Goal: Task Accomplishment & Management: Use online tool/utility

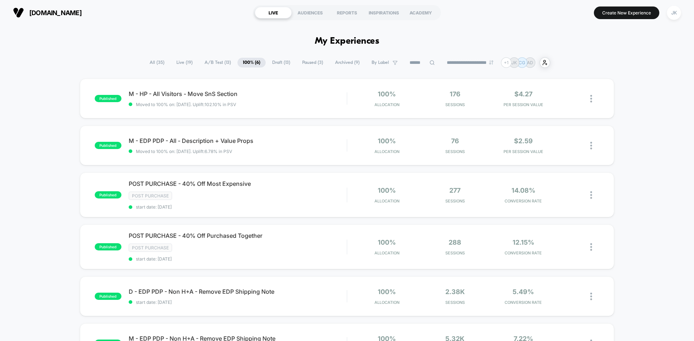
click at [277, 61] on span "Draft ( 13 )" at bounding box center [281, 63] width 29 height 10
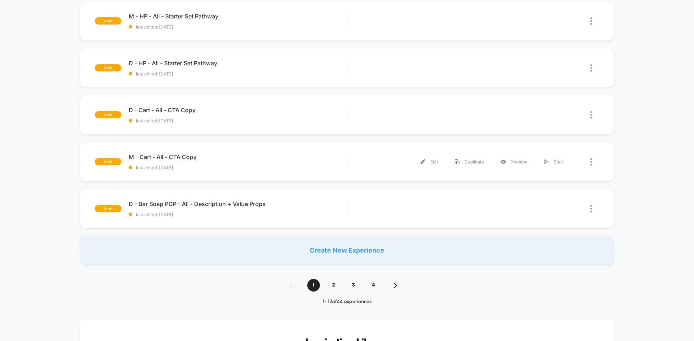
scroll to position [418, 0]
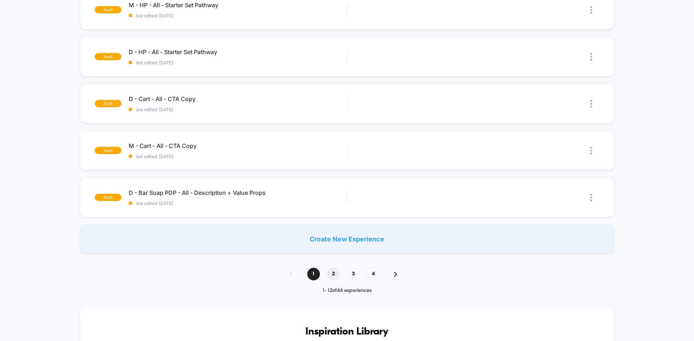
click at [334, 273] on span "2" at bounding box center [333, 274] width 13 height 13
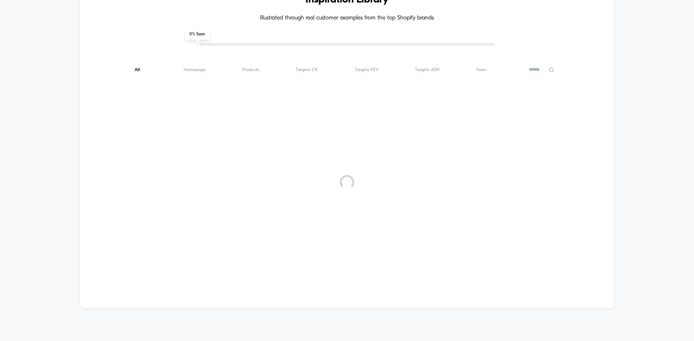
scroll to position [0, 0]
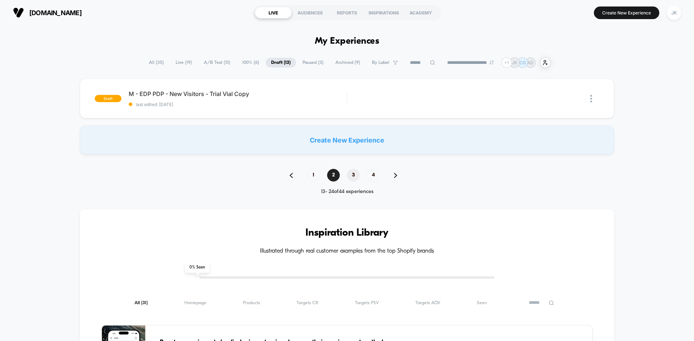
click at [354, 175] on span "3" at bounding box center [353, 175] width 13 height 13
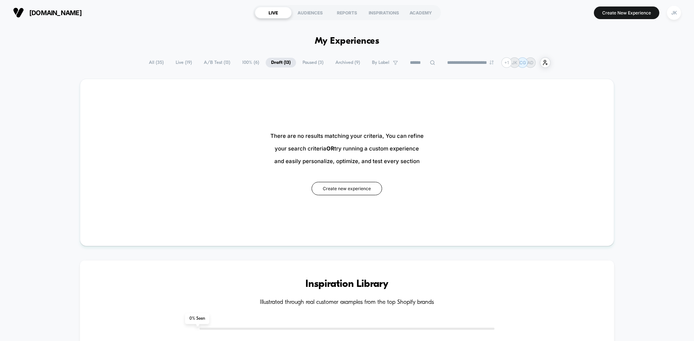
click at [278, 63] on span "Draft ( 13 )" at bounding box center [281, 63] width 30 height 10
click at [252, 62] on span "100% ( 6 )" at bounding box center [251, 63] width 28 height 10
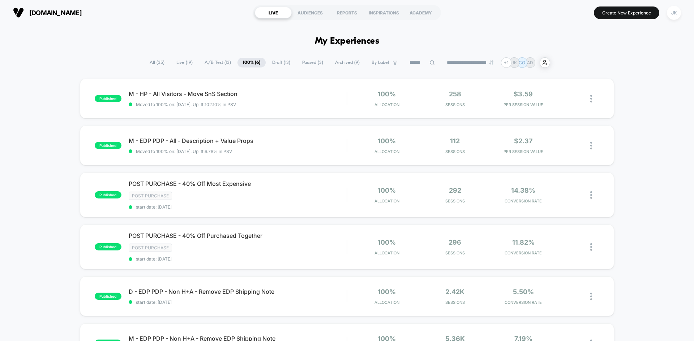
click at [271, 64] on span "Draft ( 13 )" at bounding box center [281, 63] width 29 height 10
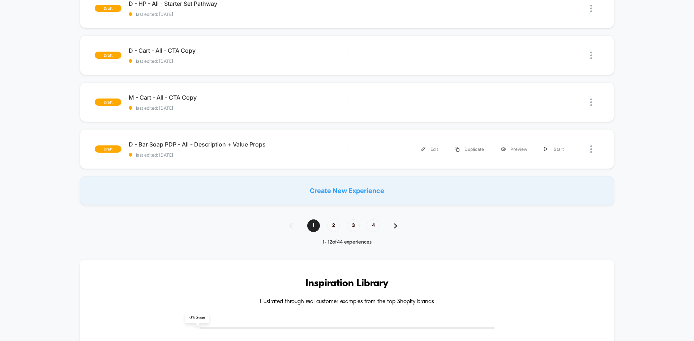
scroll to position [472, 0]
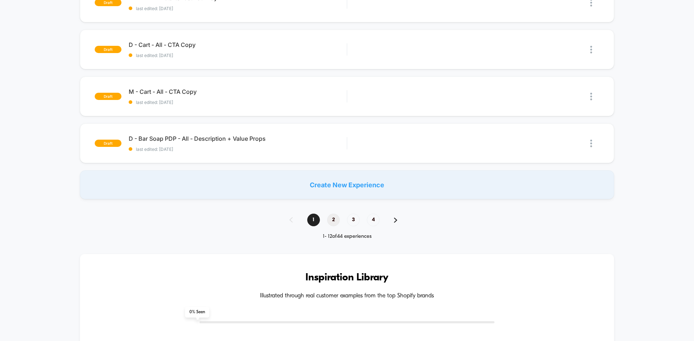
click at [336, 218] on span "2" at bounding box center [333, 220] width 13 height 13
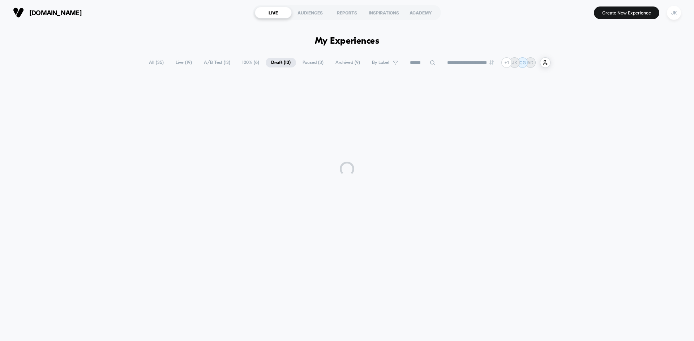
scroll to position [0, 0]
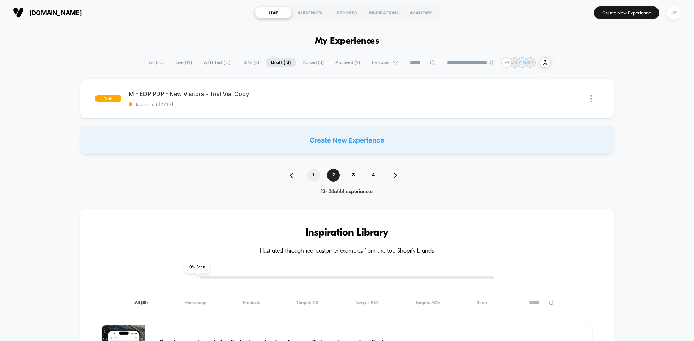
click at [314, 174] on span "1" at bounding box center [313, 175] width 13 height 13
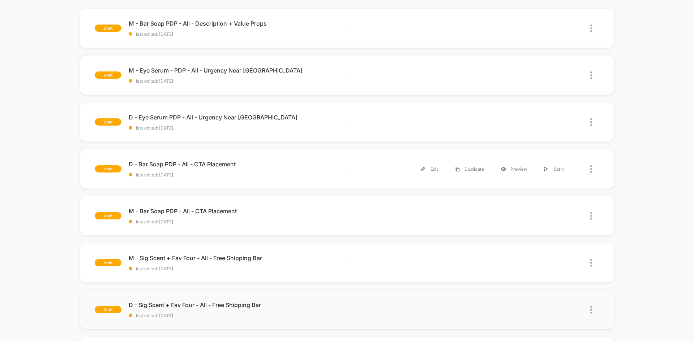
scroll to position [70, 0]
click at [240, 302] on span "D - Sig Scent + Fav Four - All - Free Shipping Bar Click to edit experience det…" at bounding box center [238, 305] width 218 height 7
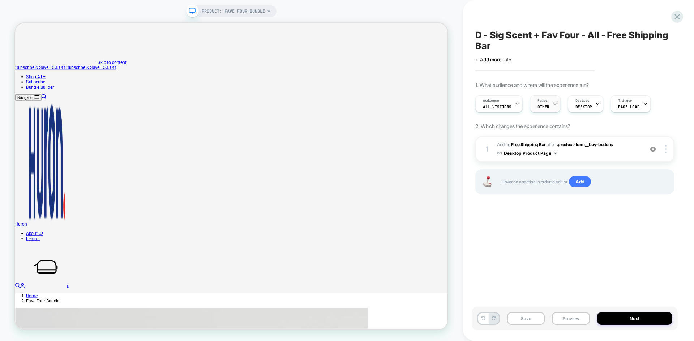
click at [545, 105] on span "OTHER" at bounding box center [543, 106] width 12 height 5
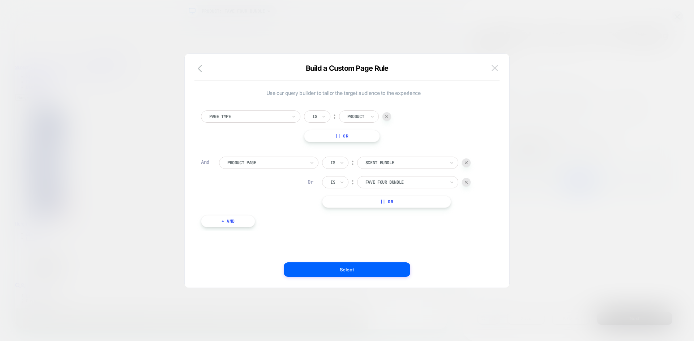
click at [496, 66] on img at bounding box center [494, 68] width 7 height 6
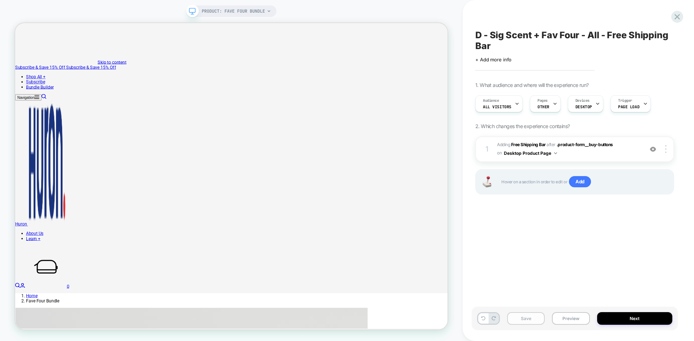
click at [535, 317] on button "Save" at bounding box center [526, 319] width 38 height 13
click at [570, 319] on button "Preview" at bounding box center [571, 319] width 38 height 13
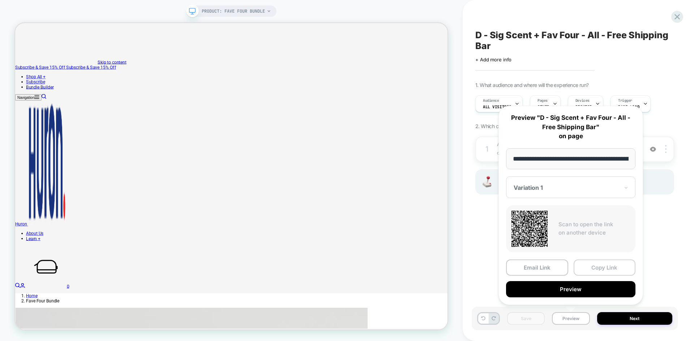
scroll to position [0, 81]
click at [587, 272] on button "Copy Link" at bounding box center [604, 268] width 62 height 16
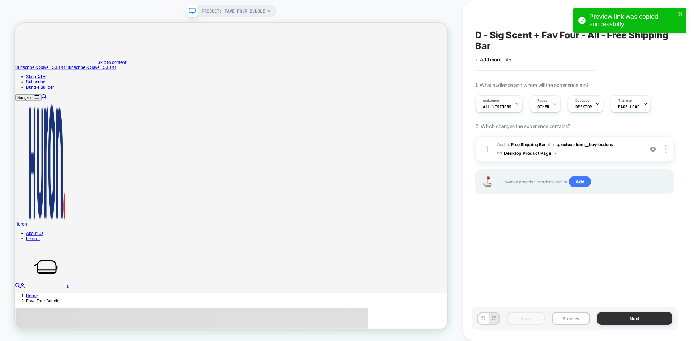
click at [627, 317] on button "Next" at bounding box center [635, 319] width 76 height 13
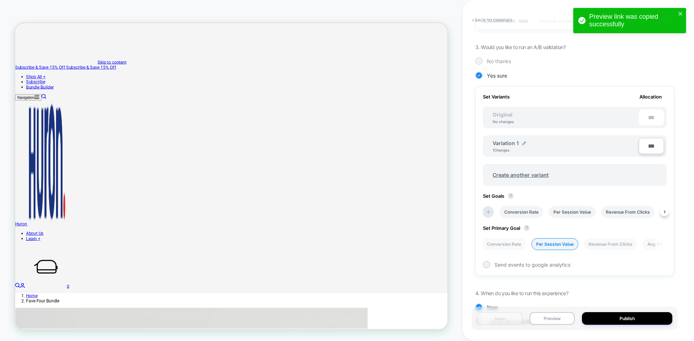
scroll to position [183, 0]
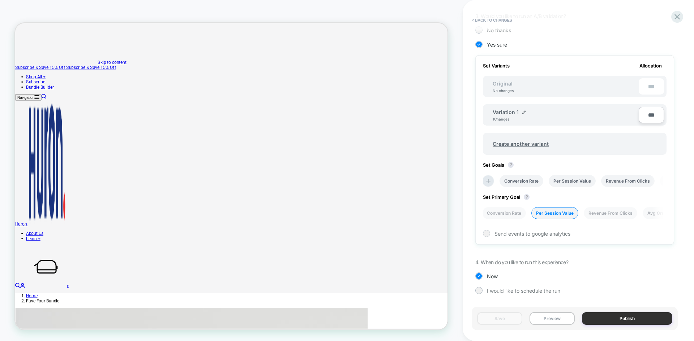
click at [602, 316] on button "Publish" at bounding box center [627, 319] width 90 height 13
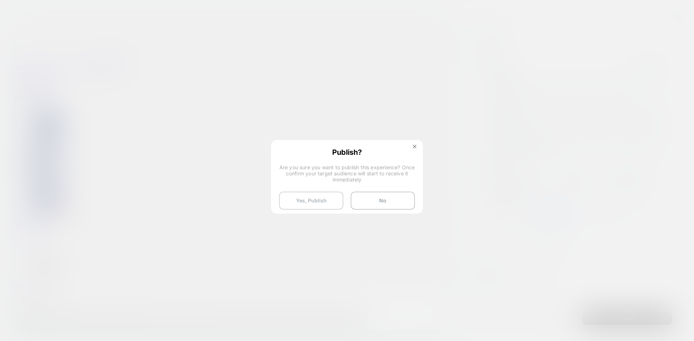
click at [319, 203] on button "Yes, Publish" at bounding box center [311, 201] width 64 height 18
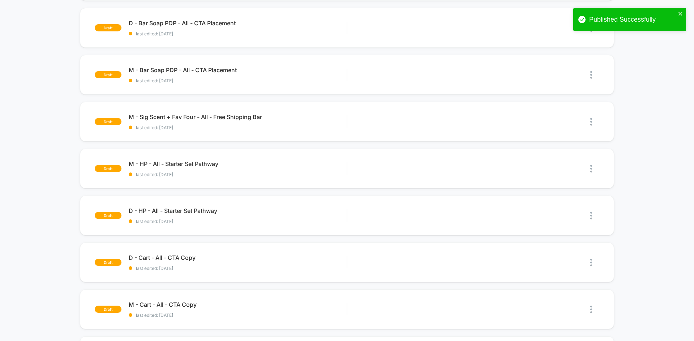
scroll to position [212, 0]
click at [250, 114] on span "M - Sig Scent + Fav Four - All - Free Shipping Bar Click to edit experience det…" at bounding box center [238, 116] width 218 height 7
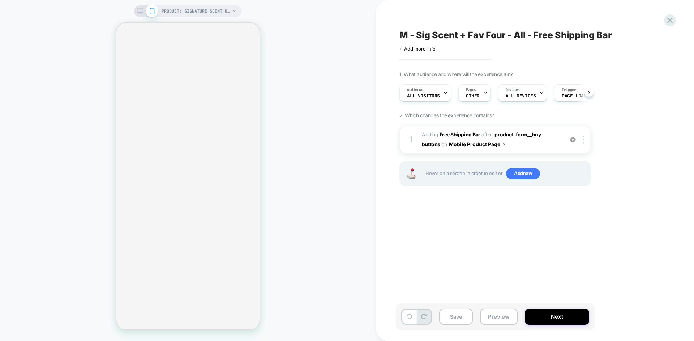
scroll to position [0, 0]
drag, startPoint x: 458, startPoint y: 317, endPoint x: 504, endPoint y: 320, distance: 46.3
click at [504, 320] on button "Preview" at bounding box center [499, 317] width 38 height 16
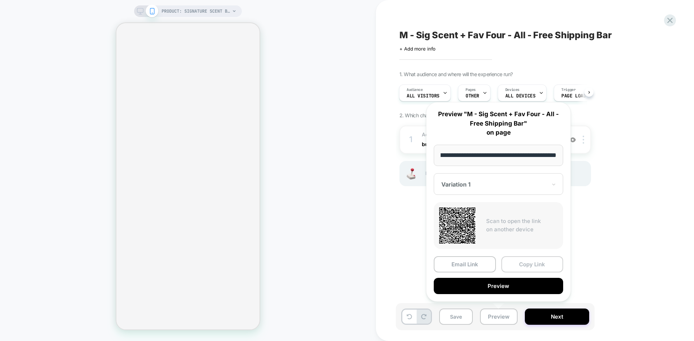
scroll to position [0, 0]
drag, startPoint x: 529, startPoint y: 268, endPoint x: 532, endPoint y: 204, distance: 64.0
click at [532, 204] on div "**********" at bounding box center [498, 202] width 145 height 200
click at [605, 231] on div "M - Sig Scent + Fav Four - All - Free Shipping Bar Click to edit experience det…" at bounding box center [531, 170] width 271 height 327
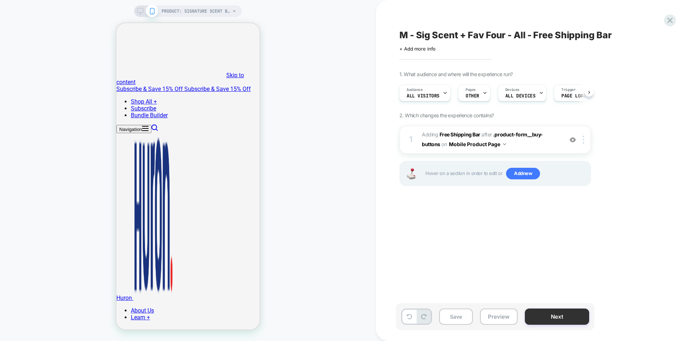
click at [562, 319] on button "Next" at bounding box center [557, 317] width 64 height 16
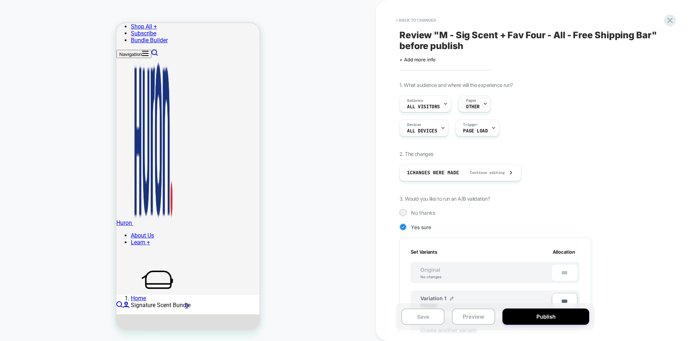
click at [467, 106] on span "OTHER" at bounding box center [473, 106] width 14 height 5
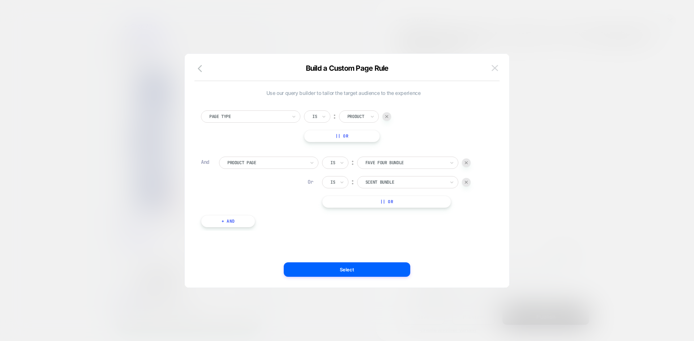
click at [493, 66] on img at bounding box center [494, 68] width 7 height 6
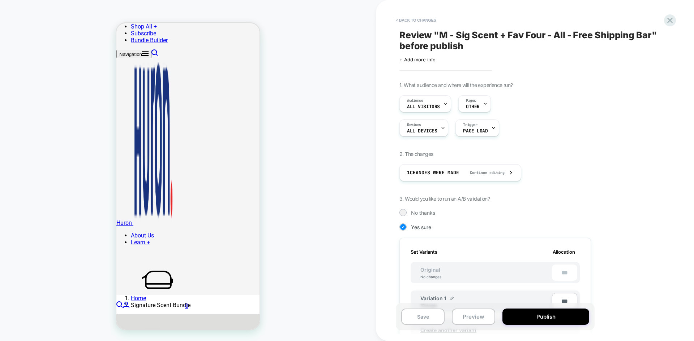
scroll to position [190, 0]
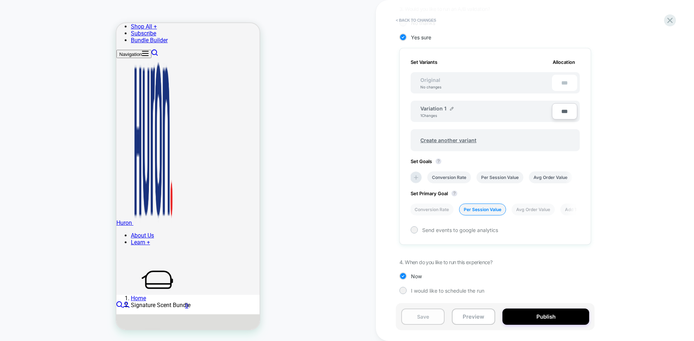
click at [428, 319] on button "Save" at bounding box center [422, 317] width 43 height 16
click at [552, 313] on button "Publish" at bounding box center [545, 317] width 87 height 16
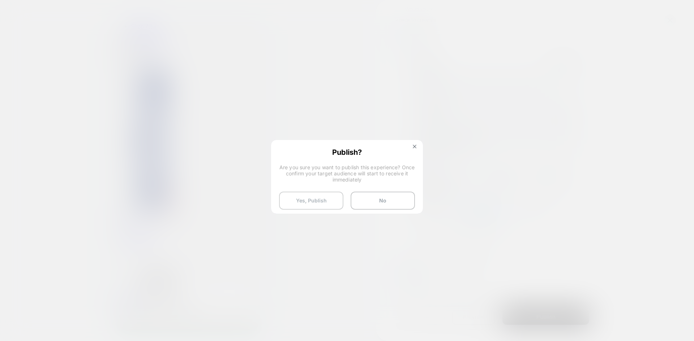
click at [317, 204] on button "Yes, Publish" at bounding box center [311, 201] width 64 height 18
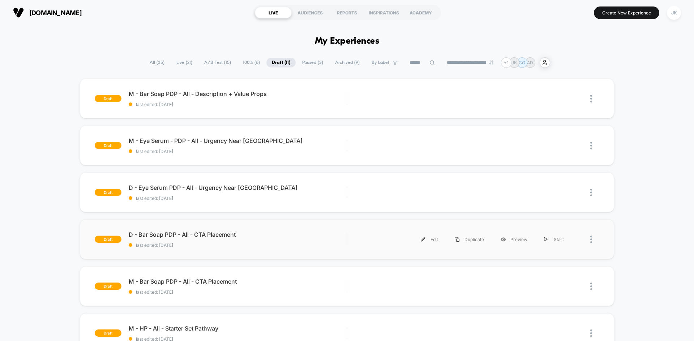
click at [198, 231] on div "draft D - Bar Soap PDP - All - CTA Placement last edited: 9/3/2025 Edit Duplica…" at bounding box center [347, 240] width 534 height 40
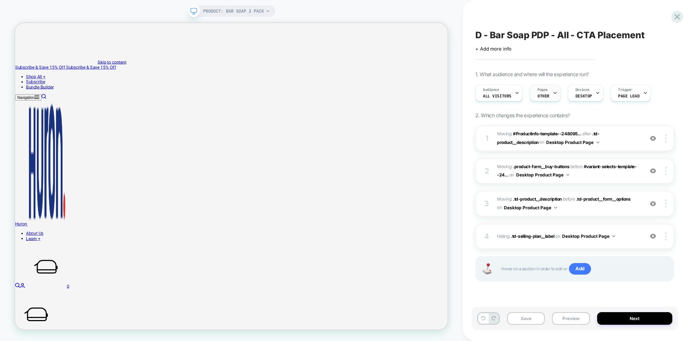
click at [546, 93] on div "Pages OTHER" at bounding box center [543, 93] width 26 height 16
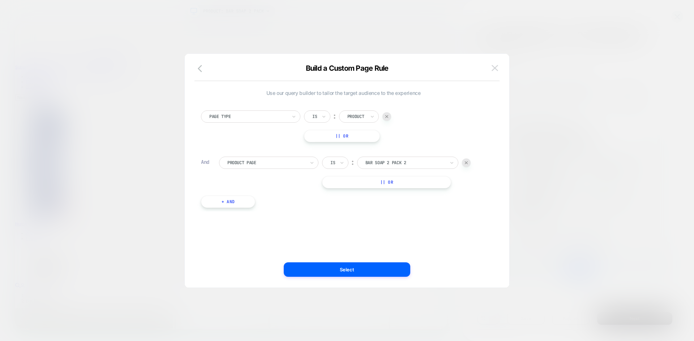
click at [494, 68] on img at bounding box center [494, 68] width 7 height 6
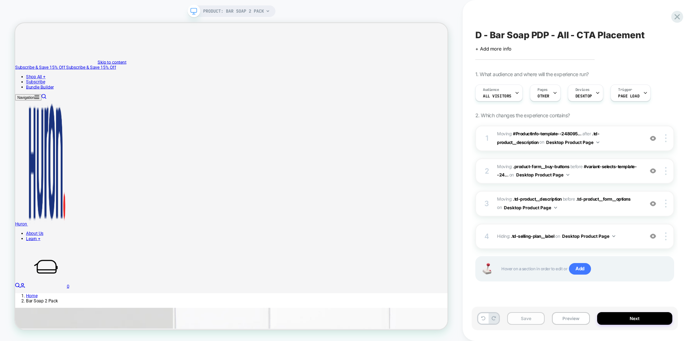
click at [530, 317] on button "Save" at bounding box center [526, 319] width 38 height 13
click at [577, 318] on button "Preview" at bounding box center [571, 319] width 38 height 13
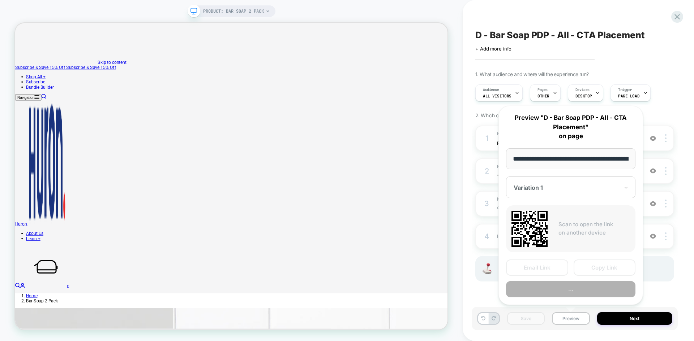
scroll to position [0, 87]
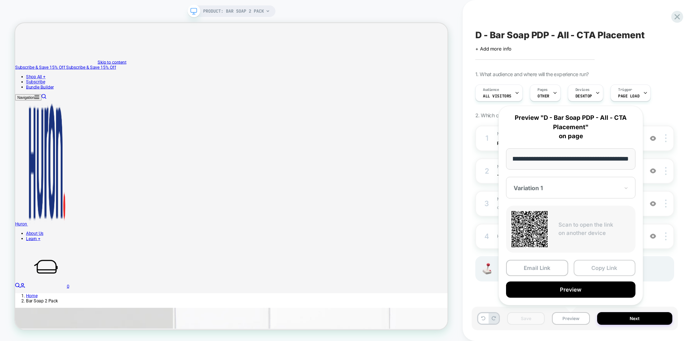
click at [590, 271] on button "Copy Link" at bounding box center [604, 268] width 62 height 16
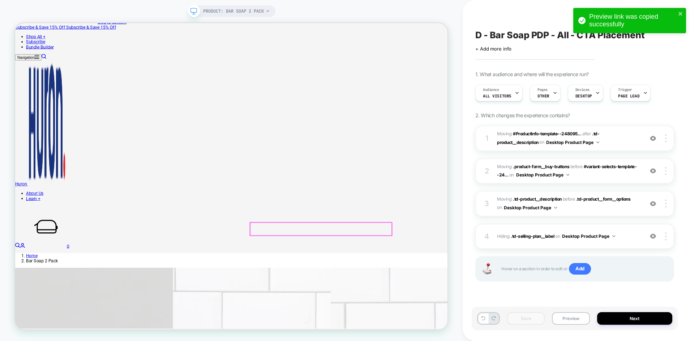
scroll to position [0, 0]
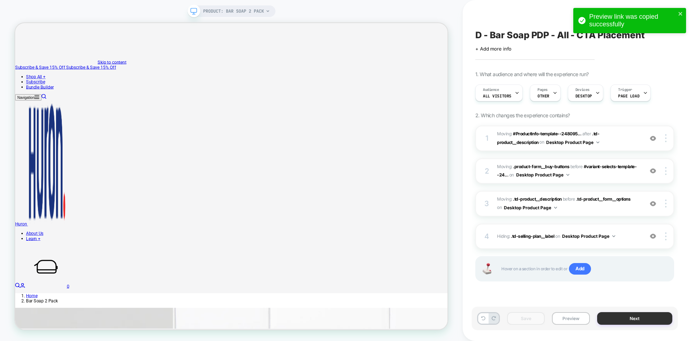
click at [631, 315] on button "Next" at bounding box center [635, 319] width 76 height 13
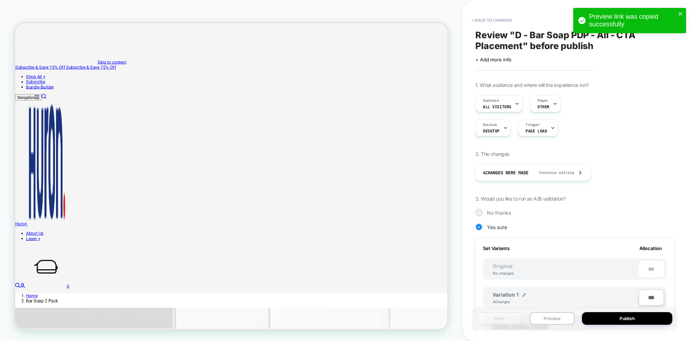
scroll to position [0, 1]
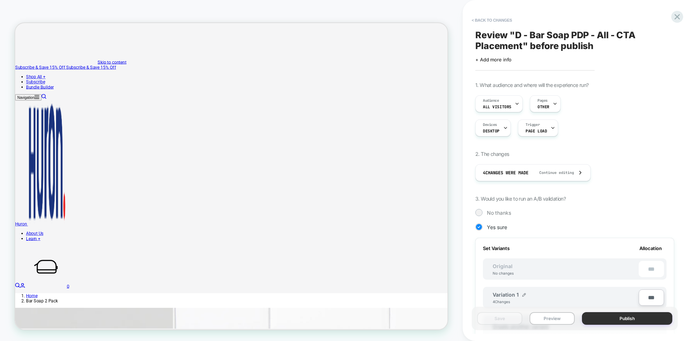
click at [612, 319] on button "Publish" at bounding box center [627, 319] width 90 height 13
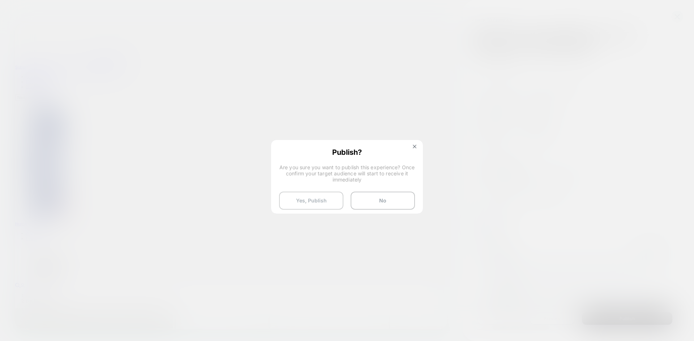
click at [317, 202] on button "Yes, Publish" at bounding box center [311, 201] width 64 height 18
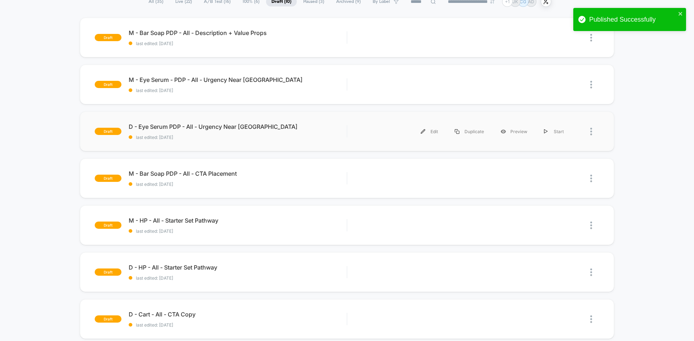
scroll to position [62, 0]
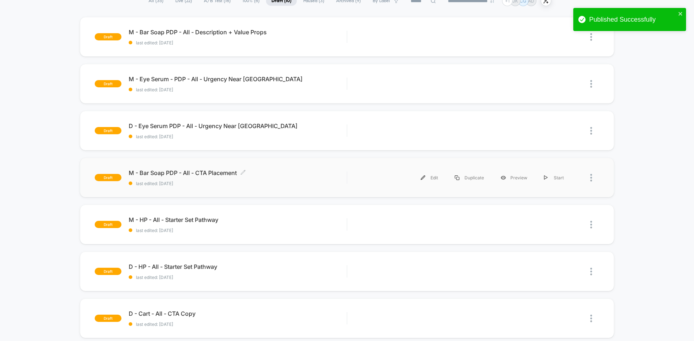
click at [209, 171] on span "M - Bar Soap PDP - All - CTA Placement Click to edit experience details" at bounding box center [238, 172] width 218 height 7
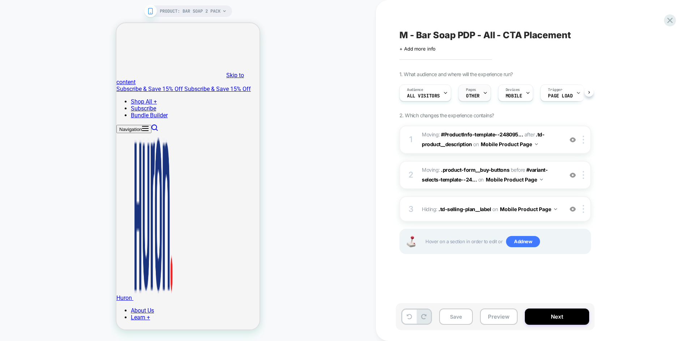
scroll to position [0, 0]
click at [481, 95] on div "Pages OTHER" at bounding box center [472, 93] width 28 height 16
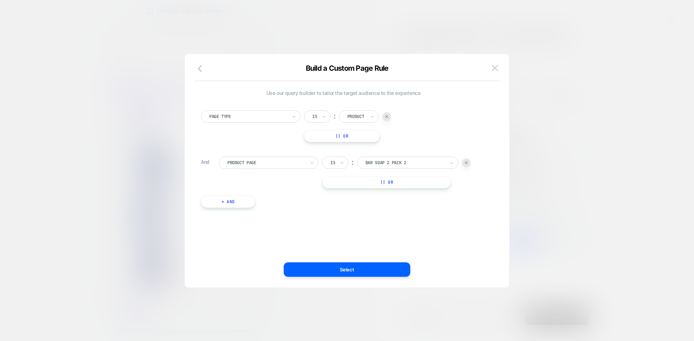
click at [538, 152] on div at bounding box center [347, 170] width 694 height 341
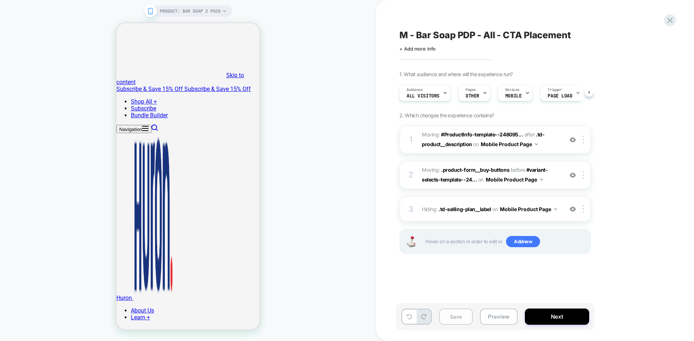
click at [458, 318] on button "Save" at bounding box center [456, 317] width 34 height 16
click at [502, 316] on button "Preview" at bounding box center [499, 317] width 38 height 16
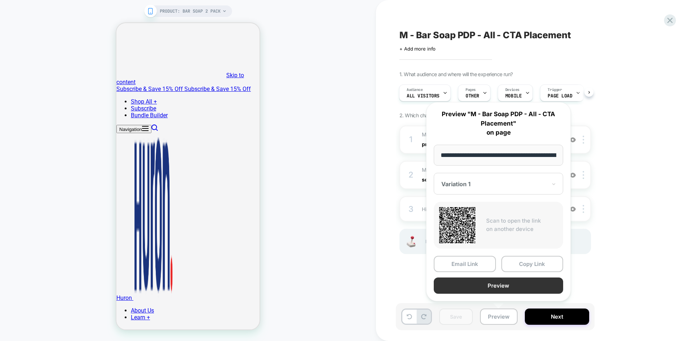
scroll to position [0, 87]
click at [610, 280] on div "M - Bar Soap PDP - All - CTA Placement Click to edit experience details + Add m…" at bounding box center [531, 170] width 271 height 327
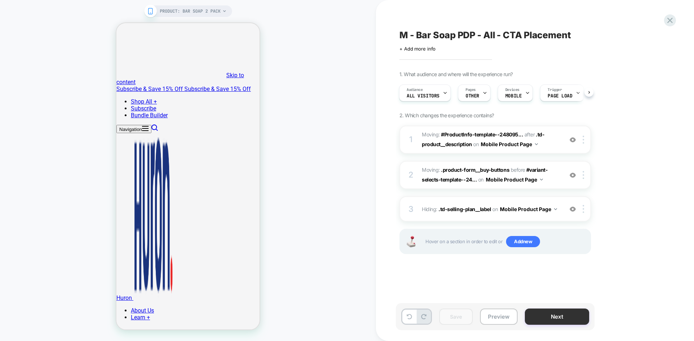
click at [551, 321] on button "Next" at bounding box center [557, 317] width 64 height 16
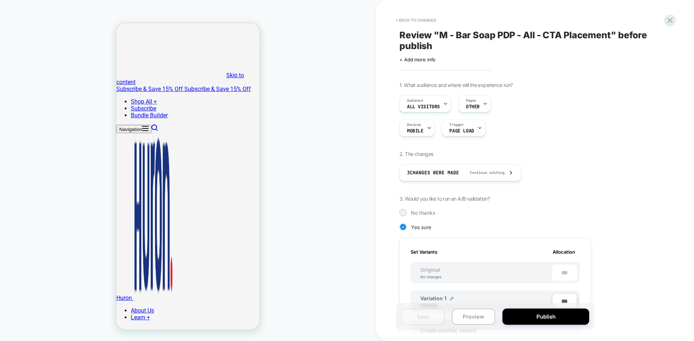
scroll to position [0, 1]
click at [471, 319] on button "Preview" at bounding box center [473, 317] width 43 height 16
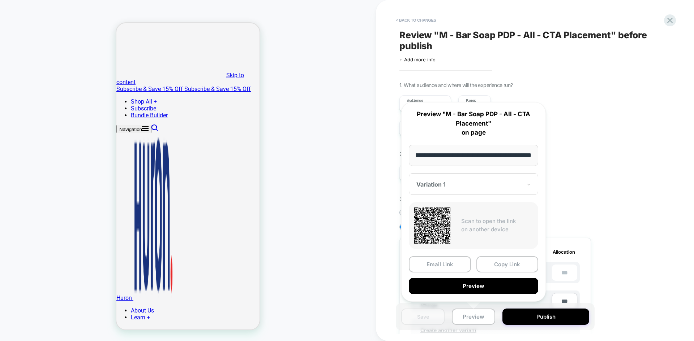
scroll to position [0, 0]
click at [578, 150] on div "1. What audience and where will the experience run? Audience All Visitors Pages…" at bounding box center [531, 288] width 264 height 413
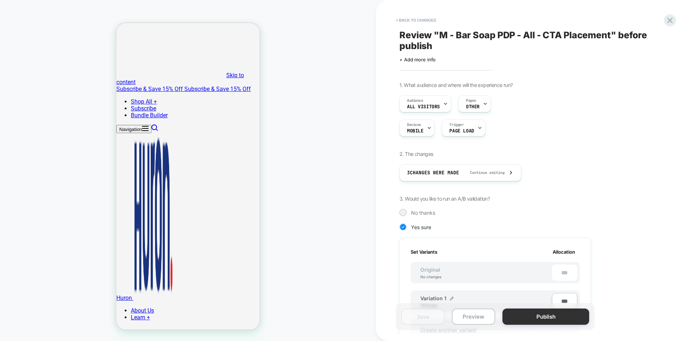
click at [537, 318] on button "Publish" at bounding box center [545, 317] width 87 height 16
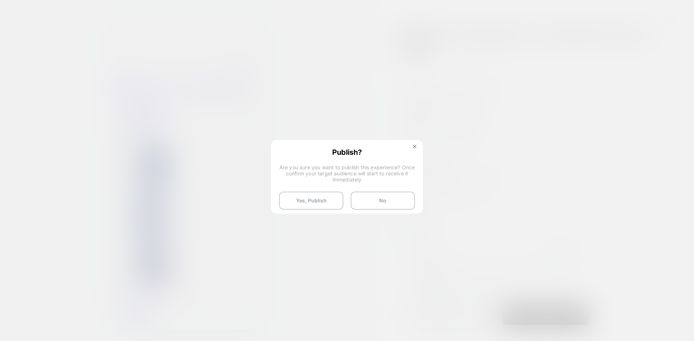
click at [554, 144] on div at bounding box center [347, 170] width 694 height 341
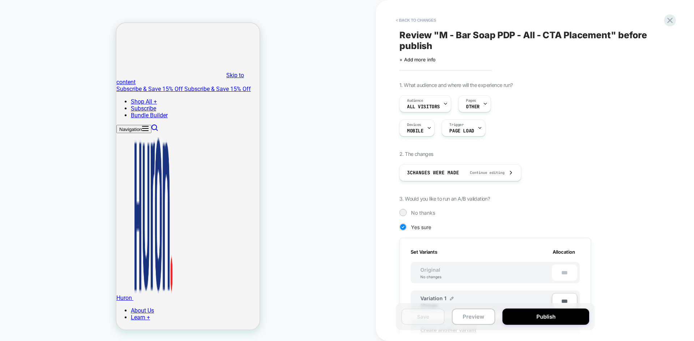
scroll to position [190, 0]
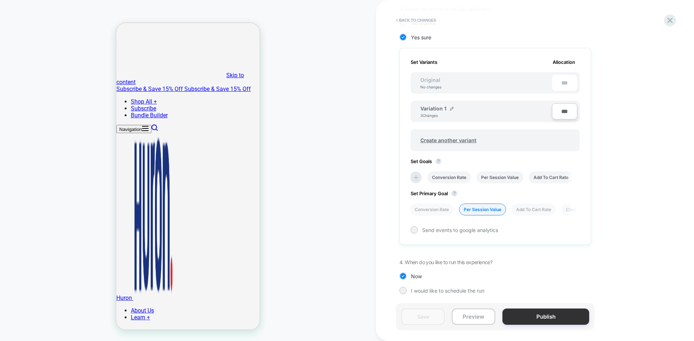
click at [540, 315] on button "Publish" at bounding box center [545, 317] width 87 height 16
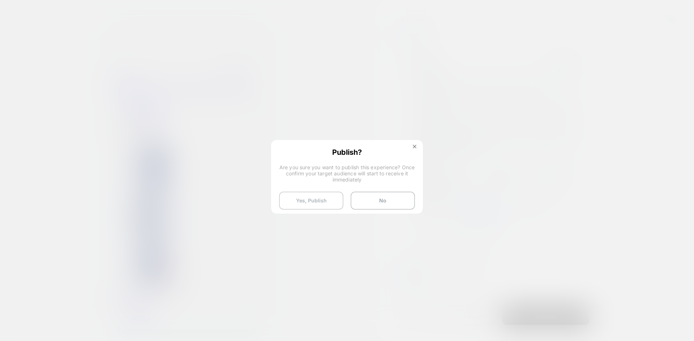
click at [325, 200] on button "Yes, Publish" at bounding box center [311, 201] width 64 height 18
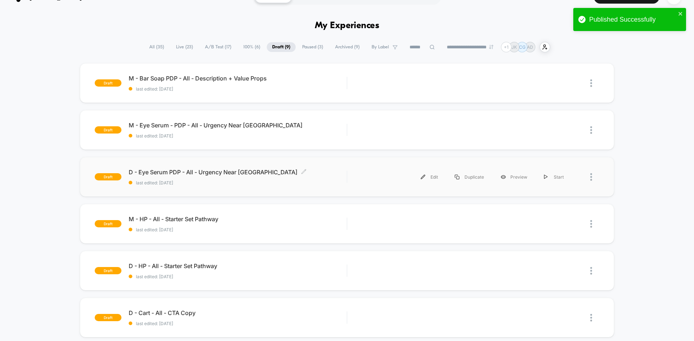
scroll to position [15, 0]
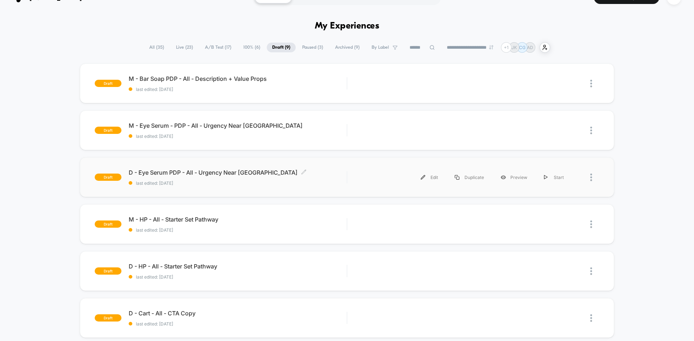
click at [194, 173] on span "D - Eye Serum PDP - All - Urgency Near CTA Click to edit experience details" at bounding box center [238, 172] width 218 height 7
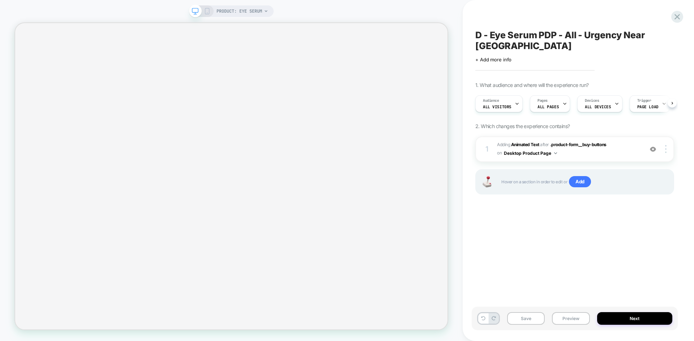
scroll to position [0, 0]
click at [599, 96] on div "Devices ALL DEVICES" at bounding box center [597, 104] width 40 height 16
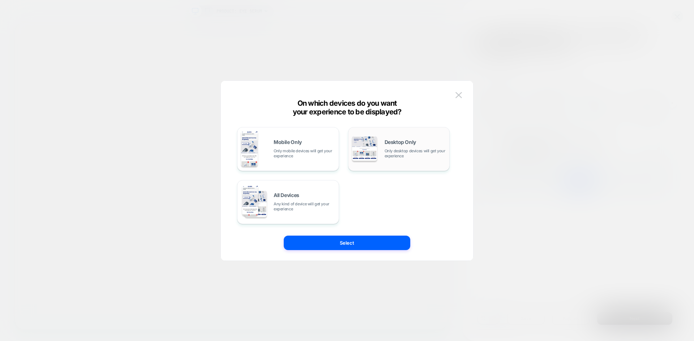
click at [381, 159] on div "Desktop Only Only desktop devices will get your experience" at bounding box center [399, 149] width 94 height 37
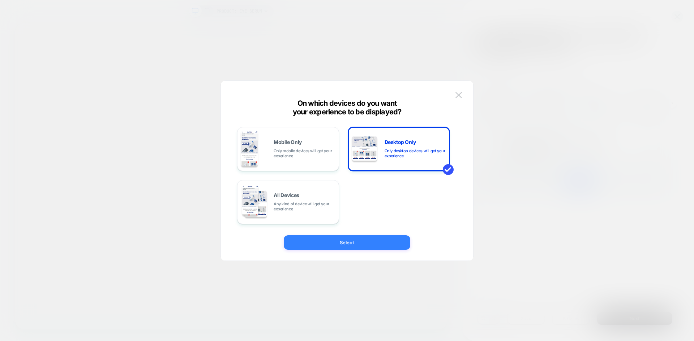
click at [358, 244] on button "Select" at bounding box center [347, 243] width 126 height 14
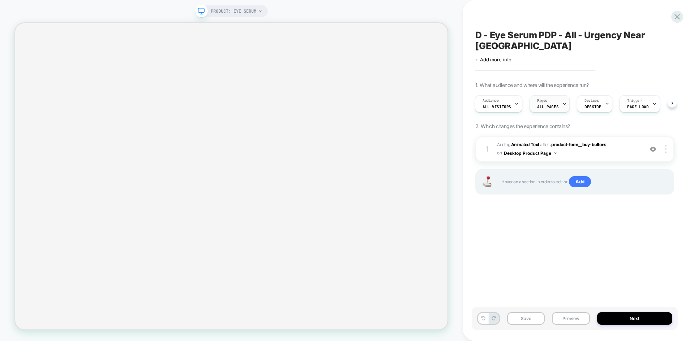
click at [541, 96] on div "Pages ALL PAGES" at bounding box center [548, 104] width 36 height 16
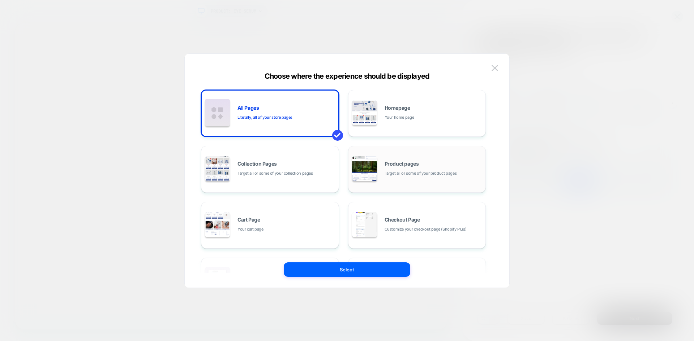
click at [417, 164] on span "Product pages" at bounding box center [401, 164] width 34 height 5
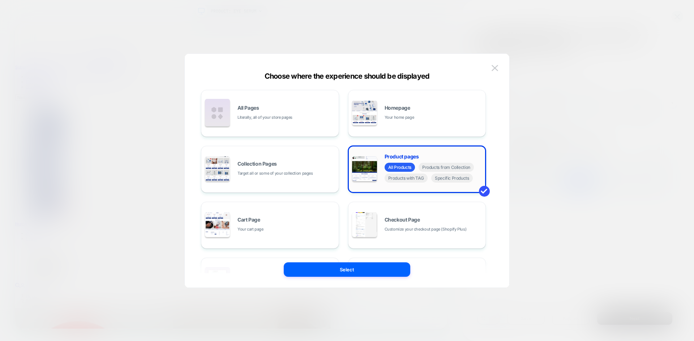
scroll to position [0, 0]
click at [0, 0] on span "Specific Products" at bounding box center [0, 0] width 0 height 0
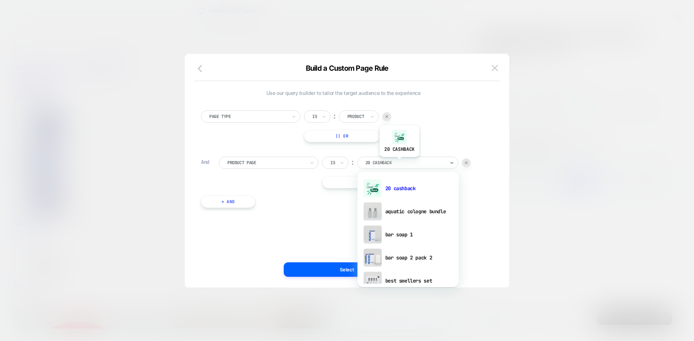
click at [399, 163] on div at bounding box center [405, 163] width 80 height 7
type input "***"
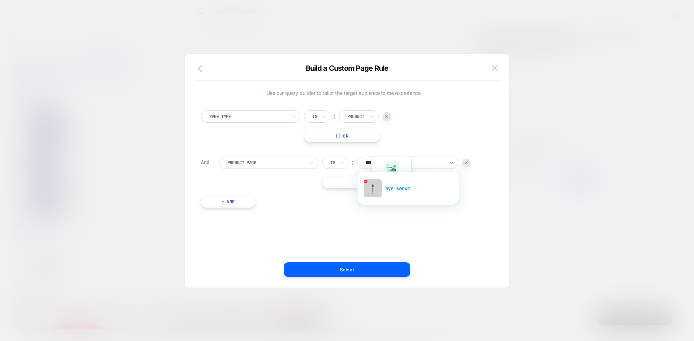
click at [391, 194] on div "eye serum" at bounding box center [408, 188] width 94 height 23
click at [357, 261] on div "Use our query builder to tailor the target audience to the experience Page Type…" at bounding box center [343, 170] width 303 height 205
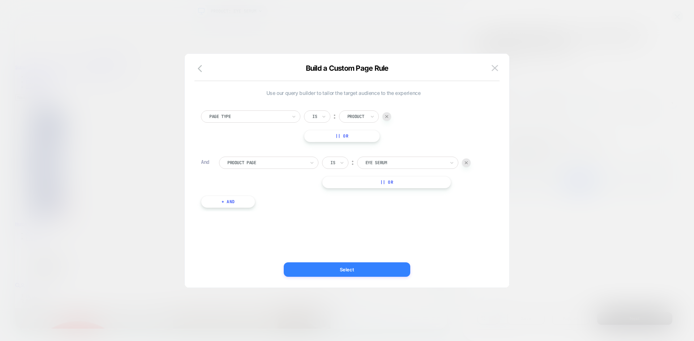
click at [356, 266] on button "Select" at bounding box center [347, 270] width 126 height 14
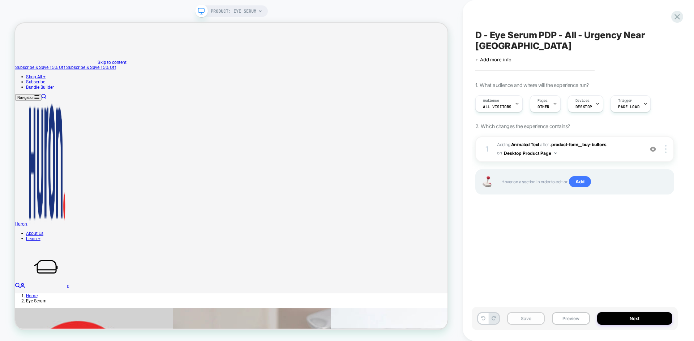
click at [0, 0] on button "Save" at bounding box center [0, 0] width 0 height 0
click at [0, 0] on button "Preview" at bounding box center [0, 0] width 0 height 0
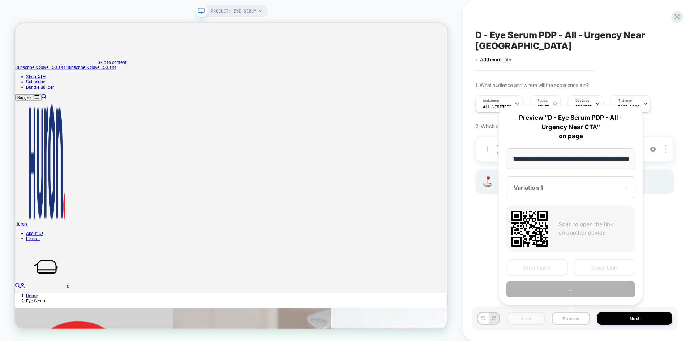
scroll to position [0, 65]
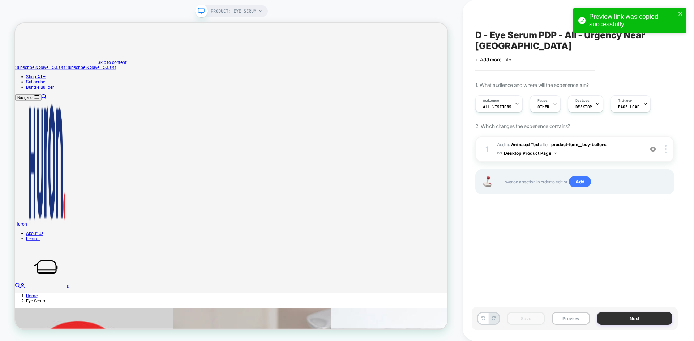
click at [0, 0] on button "Next" at bounding box center [0, 0] width 0 height 0
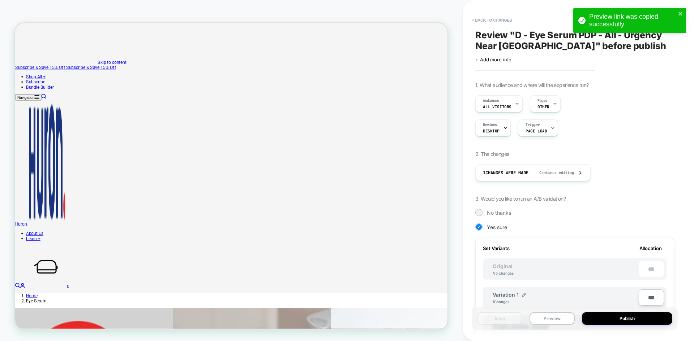
scroll to position [0, 1]
click at [622, 317] on button "Publish" at bounding box center [627, 319] width 90 height 13
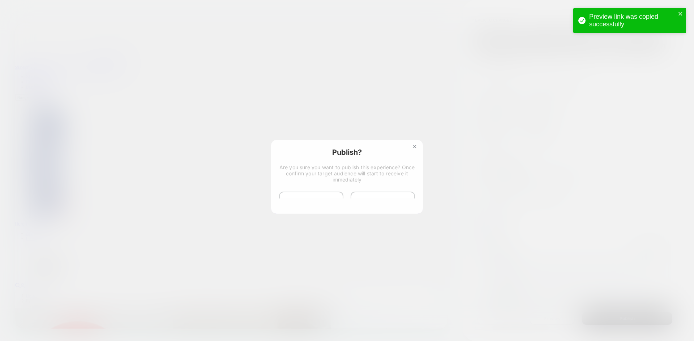
click at [506, 201] on div at bounding box center [347, 170] width 694 height 341
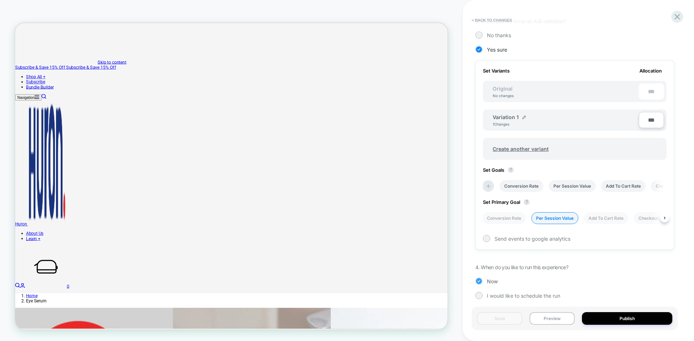
scroll to position [182, 0]
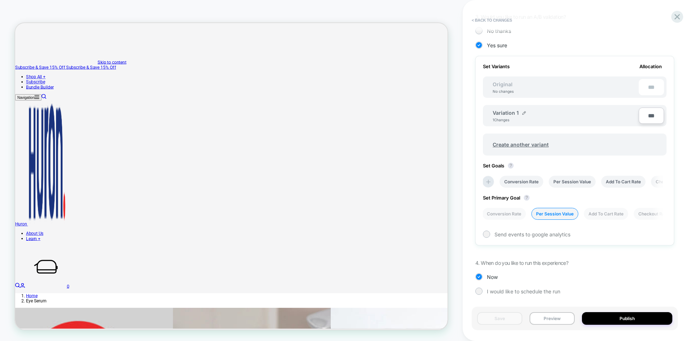
click at [600, 305] on div "1. What audience and where will the experience run? Audience All Visitors Pages…" at bounding box center [574, 103] width 199 height 406
click at [603, 313] on button "Publish" at bounding box center [627, 319] width 90 height 13
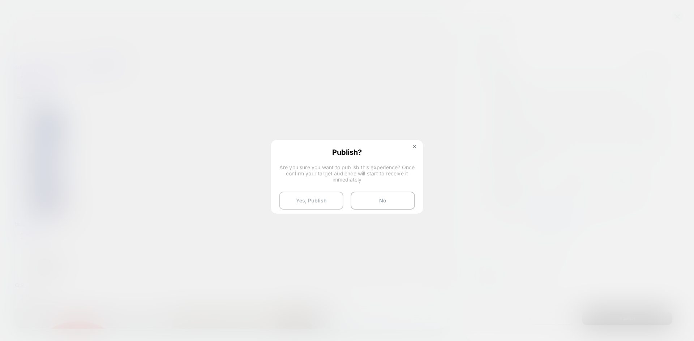
click at [333, 205] on button "Yes, Publish" at bounding box center [311, 201] width 64 height 18
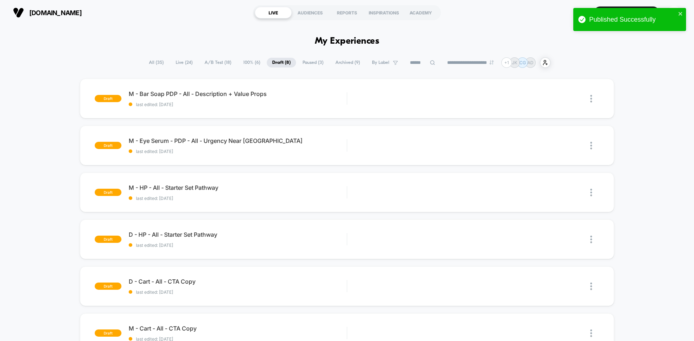
click at [218, 61] on span "A/B Test ( 18 )" at bounding box center [218, 63] width 38 height 10
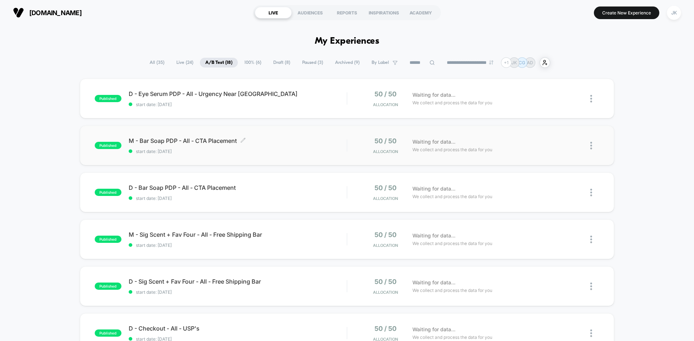
click at [151, 142] on span "M - Bar Soap PDP - All - CTA Placement Click to edit experience details" at bounding box center [238, 140] width 218 height 7
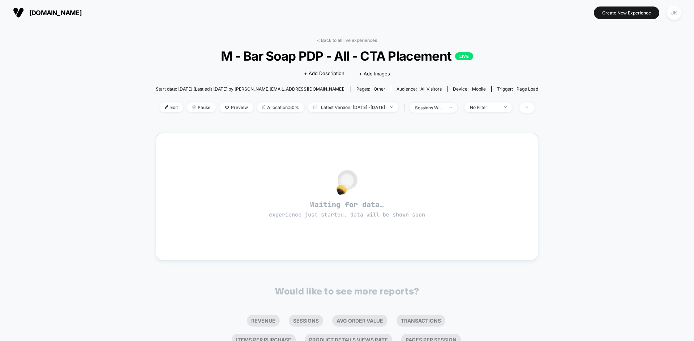
click at [357, 46] on div "< Back to all live experiences M - Bar Soap PDP - All - CTA Placement LIVE Clic…" at bounding box center [347, 80] width 383 height 85
click at [352, 40] on link "< Back to all live experiences" at bounding box center [347, 40] width 60 height 5
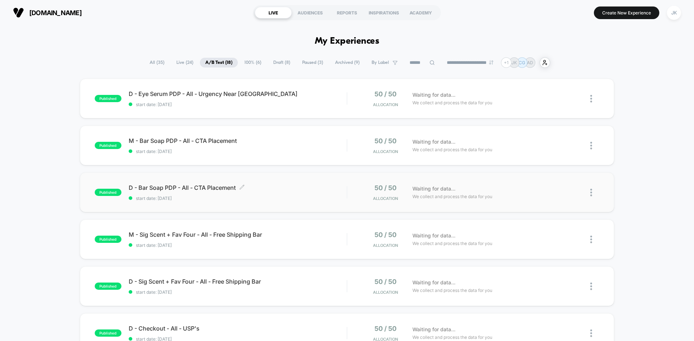
click at [186, 188] on span "D - Bar Soap PDP - All - CTA Placement Click to edit experience details" at bounding box center [238, 187] width 218 height 7
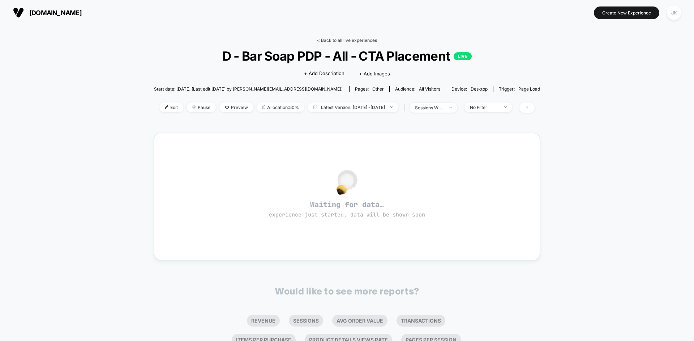
click at [342, 43] on link "< Back to all live experiences" at bounding box center [347, 40] width 60 height 5
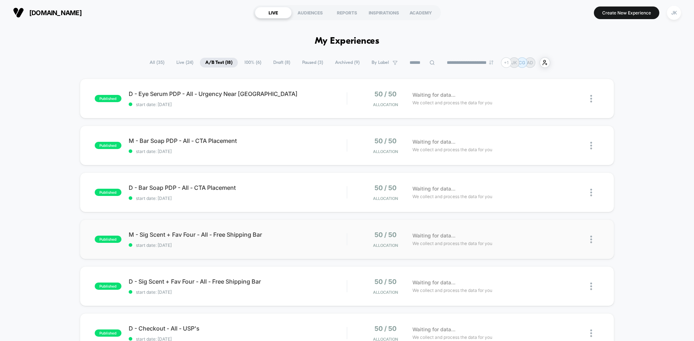
click at [169, 230] on div "published M - Sig Scent + Fav Four - All - Free Shipping Bar start date: [DATE]…" at bounding box center [347, 240] width 534 height 40
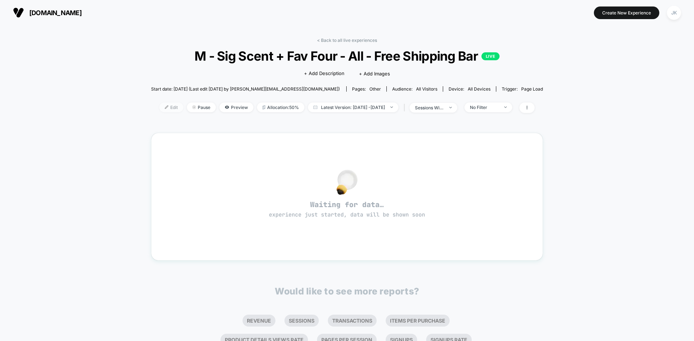
click at [160, 108] on span "Edit" at bounding box center [171, 108] width 24 height 10
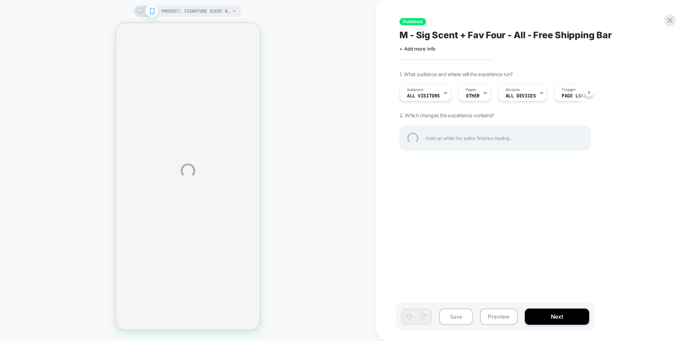
click at [524, 96] on div "PRODUCT: Signature Scent Bundle PRODUCT: Signature Scent Bundle Published M - S…" at bounding box center [347, 170] width 694 height 341
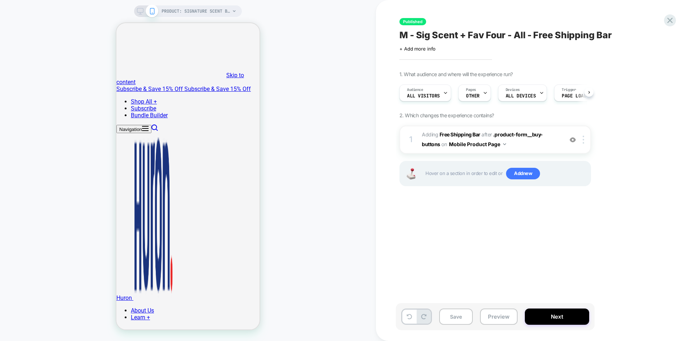
scroll to position [0, 0]
click at [532, 103] on div "Audience All Visitors Pages OTHER Devices ALL DEVICES Trigger Page Load" at bounding box center [492, 93] width 192 height 24
click at [529, 102] on div "Audience All Visitors Pages OTHER Devices ALL DEVICES Trigger Page Load" at bounding box center [492, 93] width 192 height 24
click at [524, 97] on span "ALL DEVICES" at bounding box center [520, 96] width 30 height 5
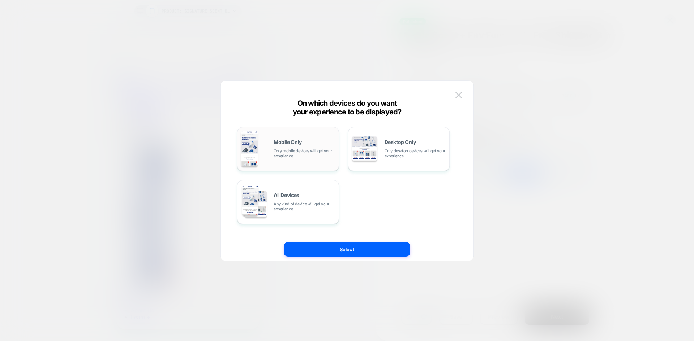
click at [266, 145] on div "Mobile Only Only mobile devices will get your experience" at bounding box center [288, 149] width 94 height 37
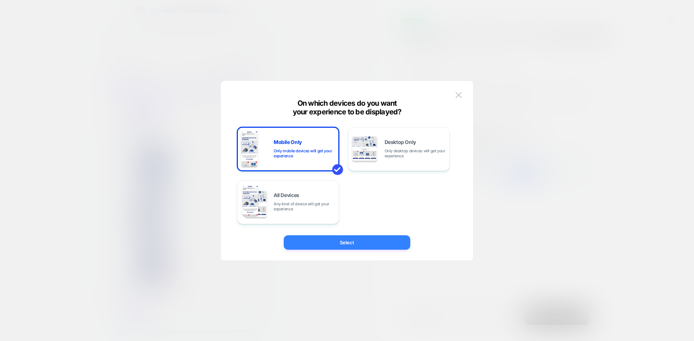
click at [364, 247] on button "Select" at bounding box center [347, 243] width 126 height 14
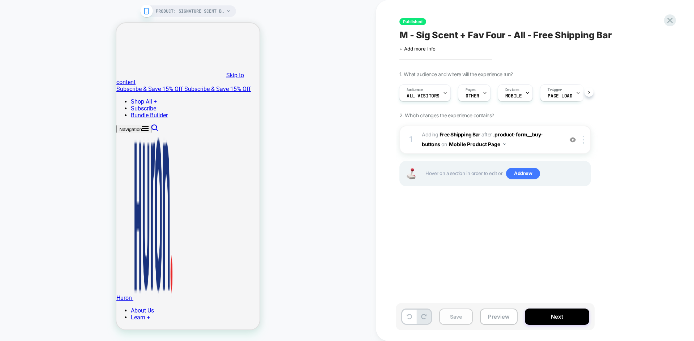
click at [463, 315] on button "Save" at bounding box center [456, 317] width 34 height 16
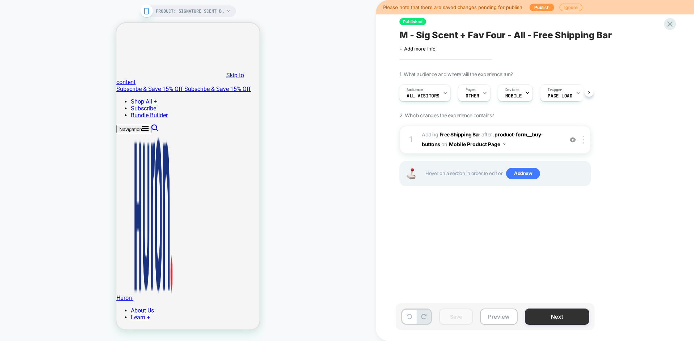
click at [553, 315] on button "Next" at bounding box center [557, 317] width 64 height 16
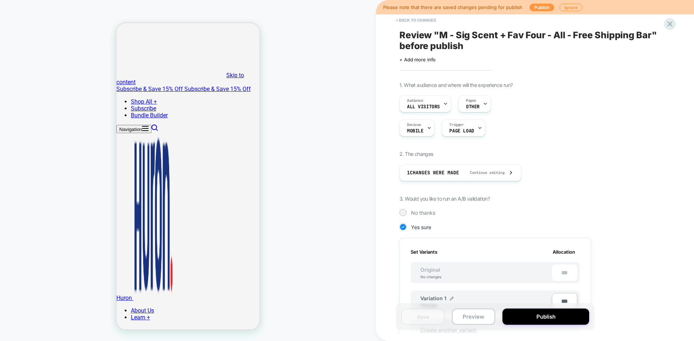
scroll to position [0, 1]
click at [534, 318] on button "Publish" at bounding box center [545, 317] width 87 height 16
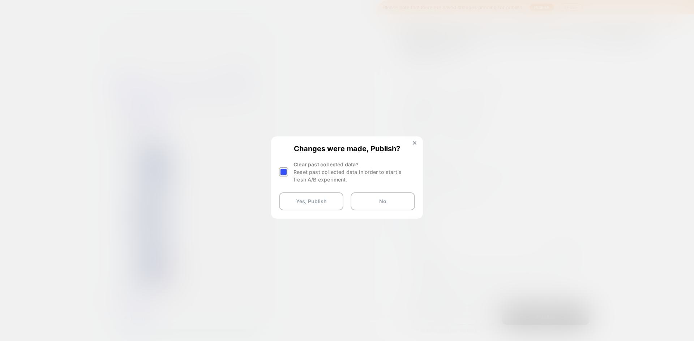
click at [282, 169] on div at bounding box center [283, 172] width 9 height 9
click at [305, 198] on button "Yes, Publish" at bounding box center [311, 202] width 64 height 18
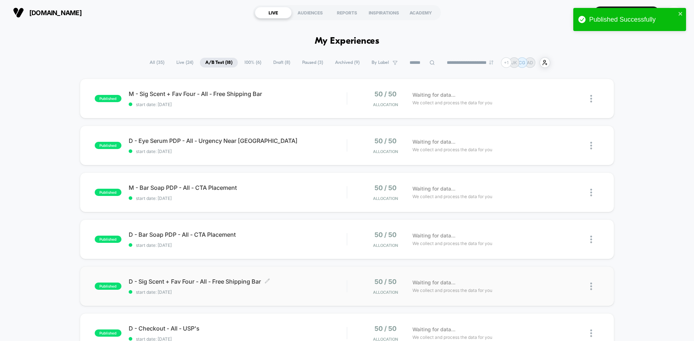
click at [201, 281] on span "D - Sig Scent + Fav Four - All - Free Shipping Bar Click to edit experience det…" at bounding box center [238, 281] width 218 height 7
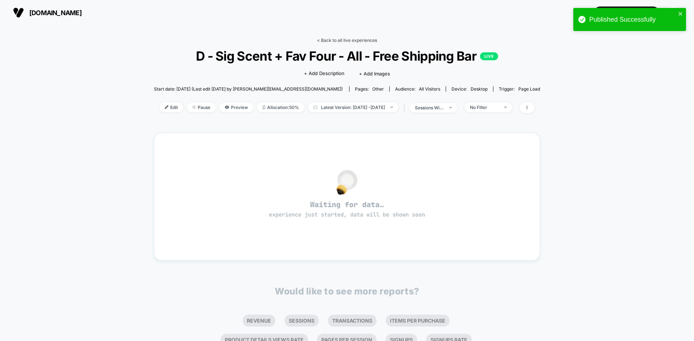
click at [341, 40] on link "< Back to all live experiences" at bounding box center [347, 40] width 60 height 5
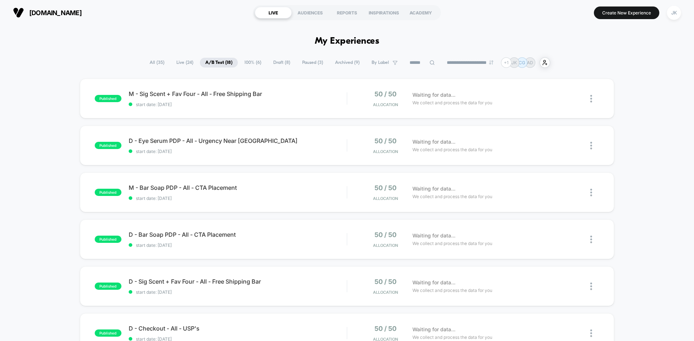
click at [283, 61] on span "Draft ( 8 )" at bounding box center [282, 63] width 28 height 10
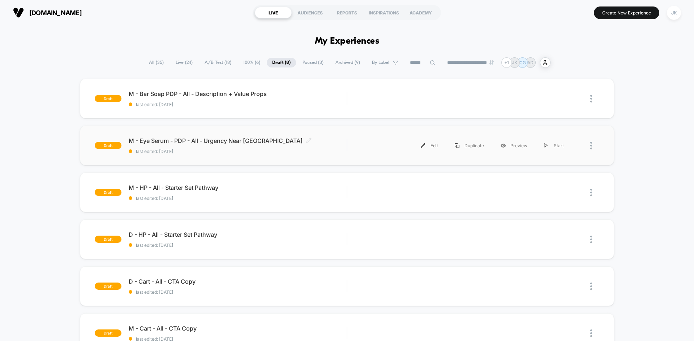
click at [201, 142] on span "M - Eye Serum - PDP - All - Urgency Near CTA Click to edit experience details" at bounding box center [238, 140] width 218 height 7
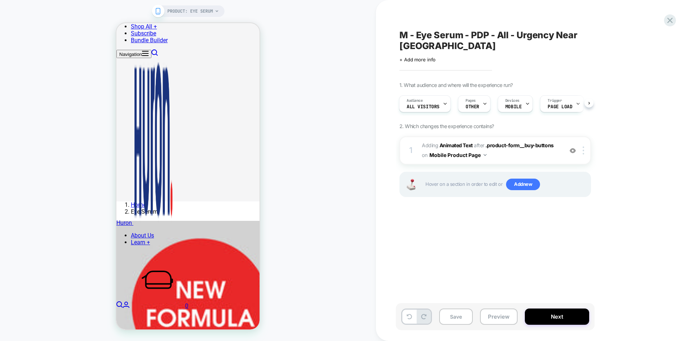
scroll to position [190, 0]
click at [459, 316] on button "Save" at bounding box center [456, 317] width 34 height 16
click at [488, 314] on button "Preview" at bounding box center [499, 317] width 38 height 16
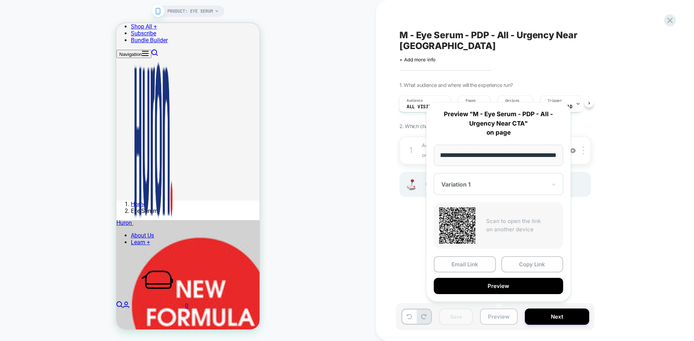
scroll to position [0, 0]
click at [488, 314] on button "Preview" at bounding box center [499, 317] width 38 height 16
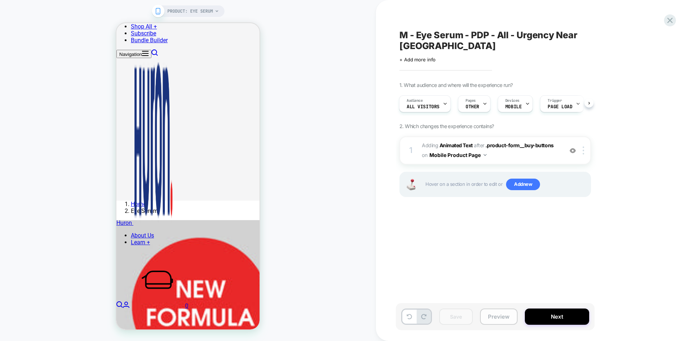
click at [487, 315] on button "Preview" at bounding box center [499, 317] width 38 height 16
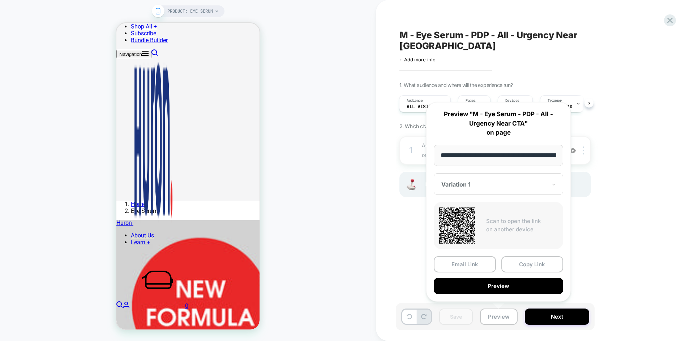
click at [625, 259] on div "M - Eye Serum - PDP - All - Urgency Near CTA Click to edit experience details +…" at bounding box center [531, 170] width 271 height 327
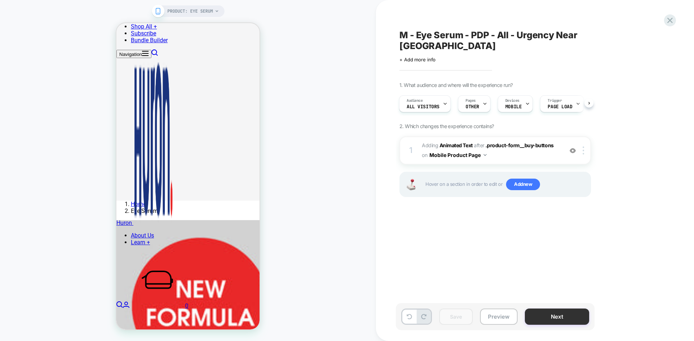
click at [556, 315] on button "Next" at bounding box center [557, 317] width 64 height 16
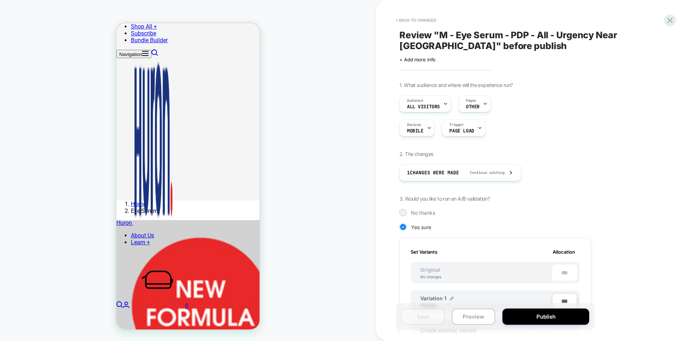
scroll to position [0, 1]
click at [425, 16] on button "< Back to changes" at bounding box center [416, 20] width 48 height 12
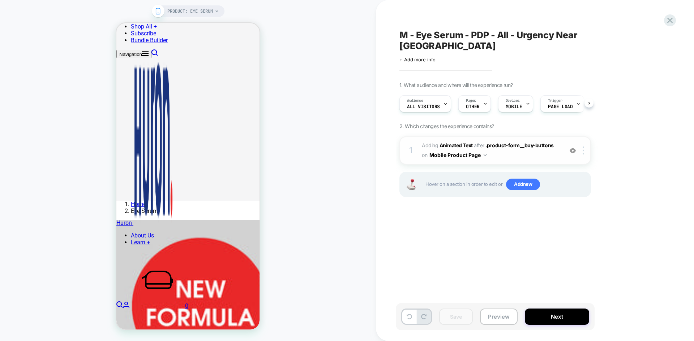
scroll to position [0, 0]
click at [504, 141] on span "#_loomi_addon_1756915805888 Adding Animated Text AFTER .product-form__buy-butto…" at bounding box center [491, 151] width 138 height 20
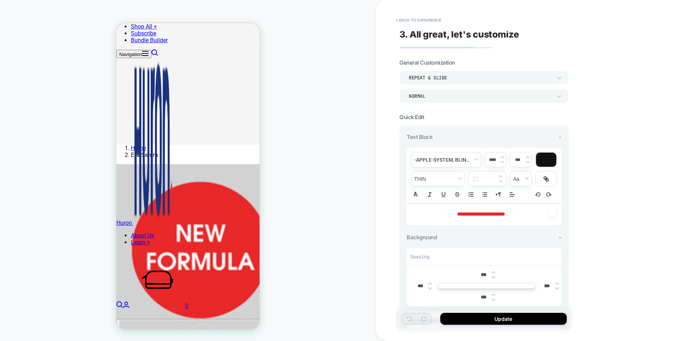
scroll to position [281, 0]
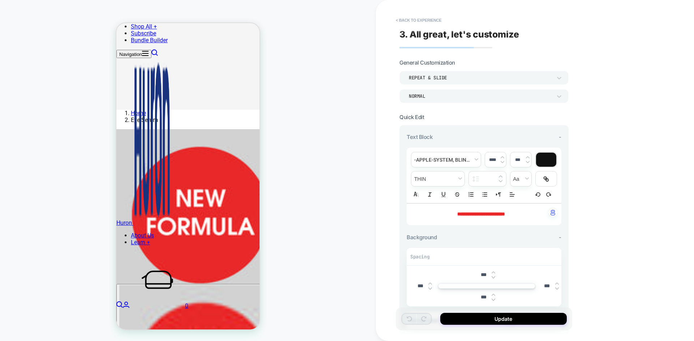
click at [549, 162] on div at bounding box center [546, 160] width 20 height 14
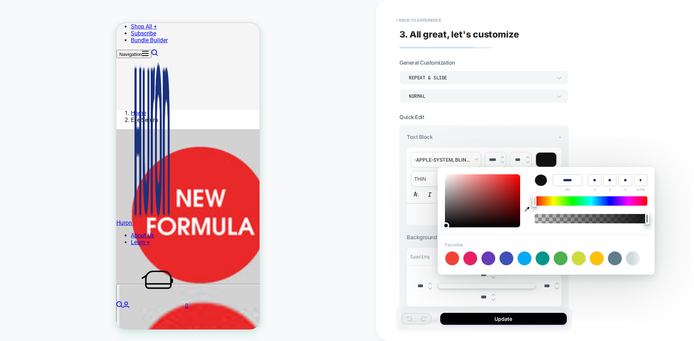
click at [528, 210] on icon "button" at bounding box center [527, 209] width 5 height 5
drag, startPoint x: 561, startPoint y: 180, endPoint x: 582, endPoint y: 181, distance: 21.3
click at [582, 181] on input "******" at bounding box center [568, 181] width 30 height 12
type input "******"
type input "***"
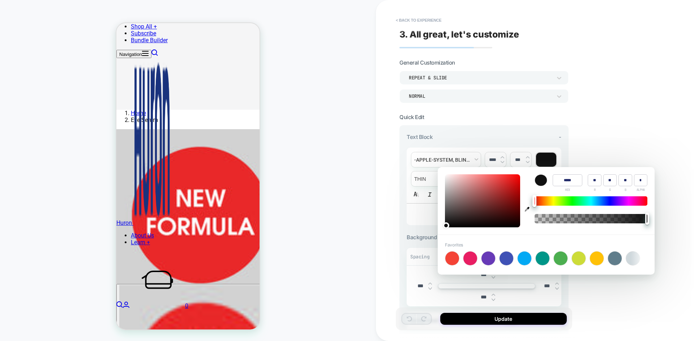
type input "**"
type input "******"
click at [595, 161] on div "**********" at bounding box center [535, 170] width 318 height 341
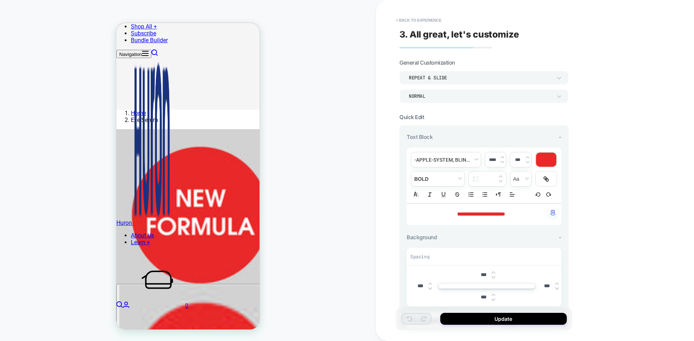
click at [462, 204] on div "**********" at bounding box center [484, 215] width 155 height 22
drag, startPoint x: 433, startPoint y: 213, endPoint x: 533, endPoint y: 220, distance: 100.0
click at [533, 220] on div "**********" at bounding box center [484, 215] width 155 height 22
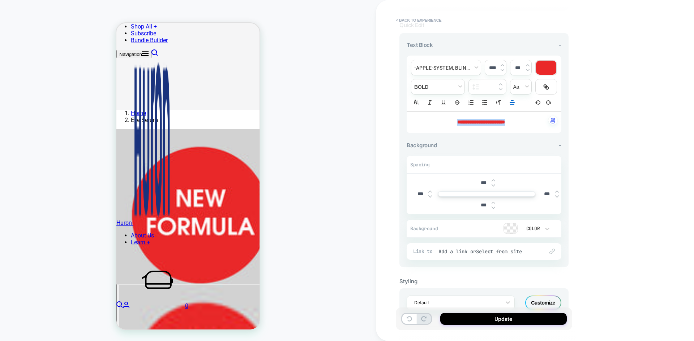
scroll to position [115, 0]
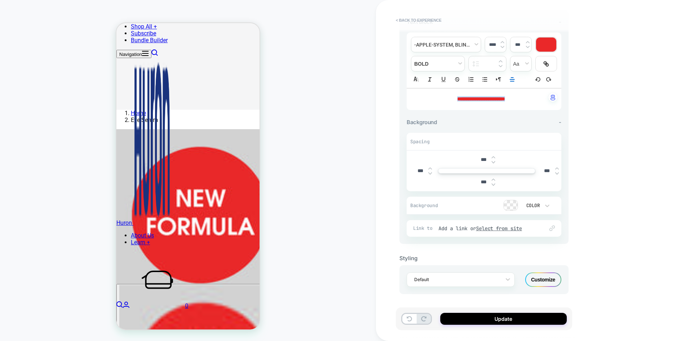
click at [543, 283] on div "Customize" at bounding box center [543, 280] width 36 height 14
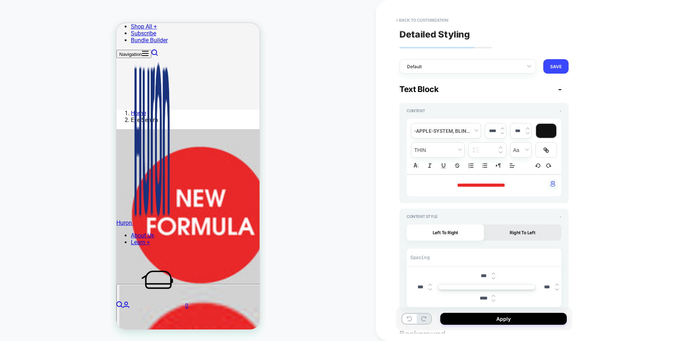
click at [549, 134] on div at bounding box center [546, 131] width 20 height 14
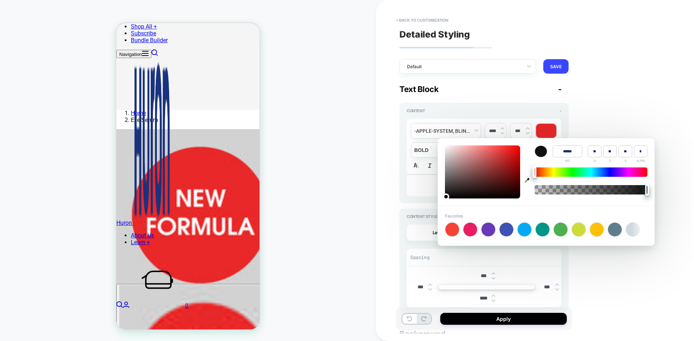
drag, startPoint x: 562, startPoint y: 153, endPoint x: 587, endPoint y: 153, distance: 25.7
click at [587, 153] on div "Color ****** HEX ** R ** G ** B * ALPHA" at bounding box center [590, 155] width 113 height 18
type input "******"
type input "***"
type input "**"
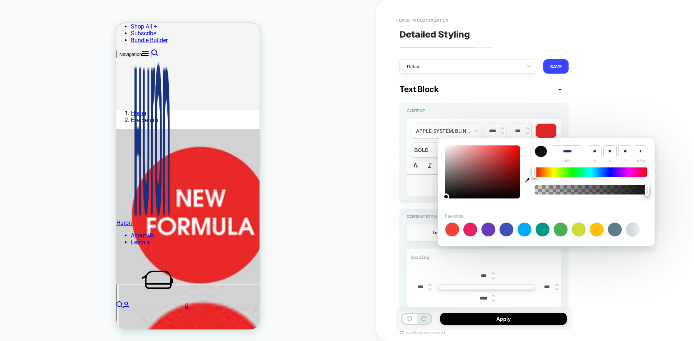
type input "**"
type input "******"
click at [560, 152] on input "******" at bounding box center [568, 152] width 30 height 12
click at [596, 102] on div "**********" at bounding box center [535, 170] width 318 height 341
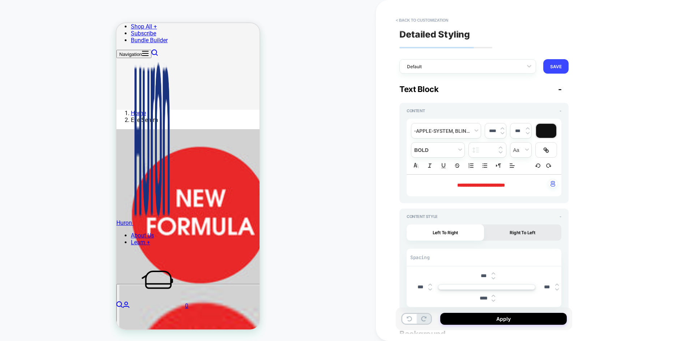
click at [546, 128] on div at bounding box center [546, 131] width 20 height 14
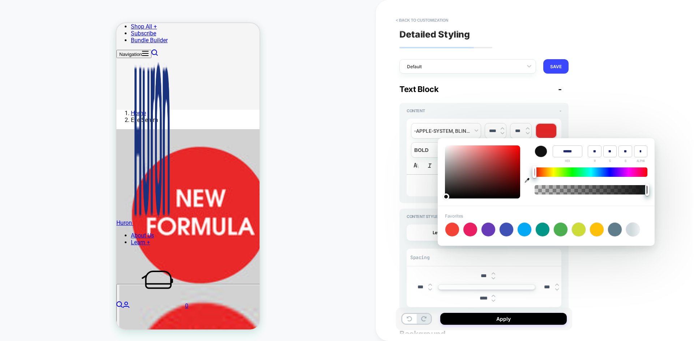
click at [559, 151] on input "******" at bounding box center [568, 152] width 30 height 12
click at [576, 112] on div "**********" at bounding box center [535, 170] width 318 height 341
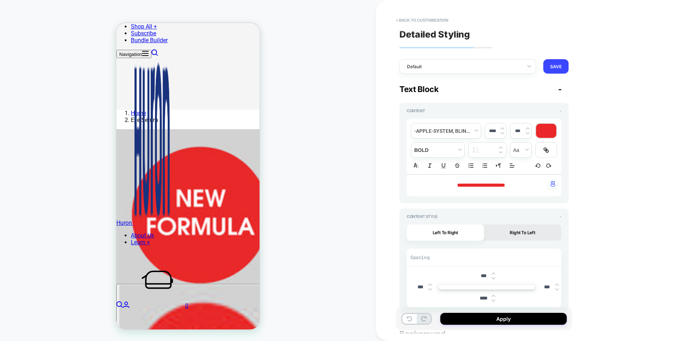
scroll to position [229, 0]
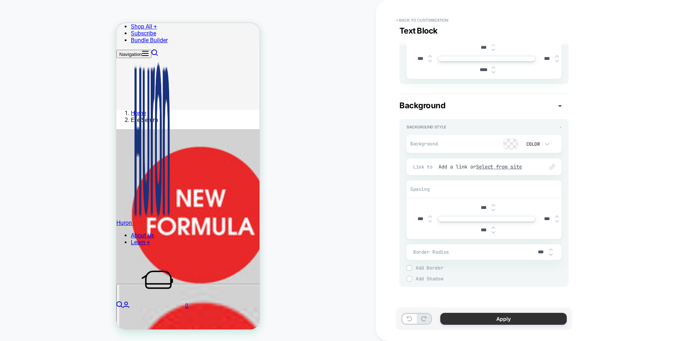
click at [495, 320] on button "Apply" at bounding box center [503, 319] width 126 height 12
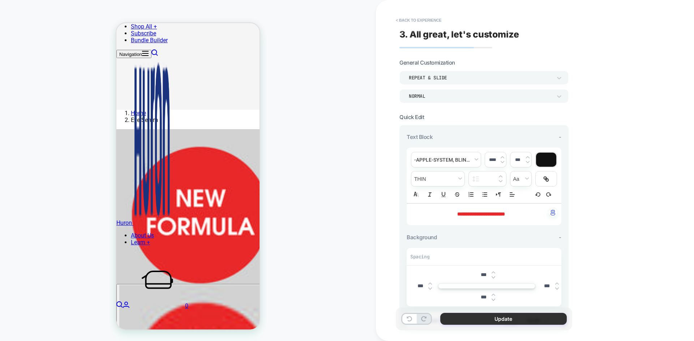
click at [468, 322] on button "Update" at bounding box center [503, 319] width 126 height 12
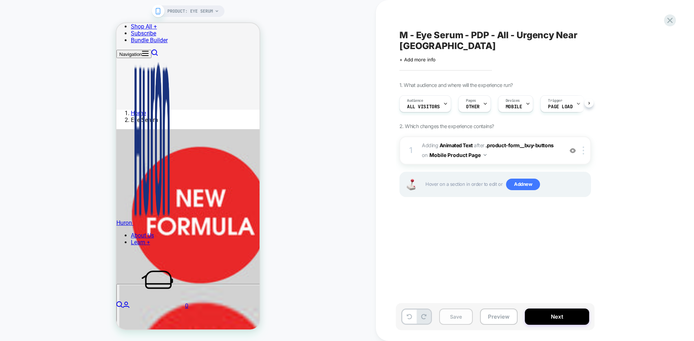
scroll to position [0, 0]
click at [450, 319] on button "Save" at bounding box center [456, 317] width 34 height 16
click at [539, 317] on button "Next" at bounding box center [557, 317] width 64 height 16
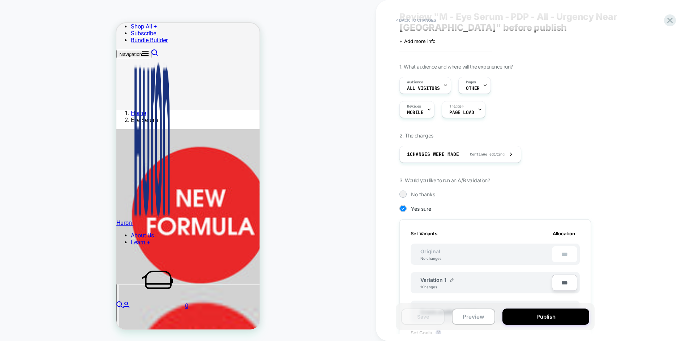
scroll to position [0, 0]
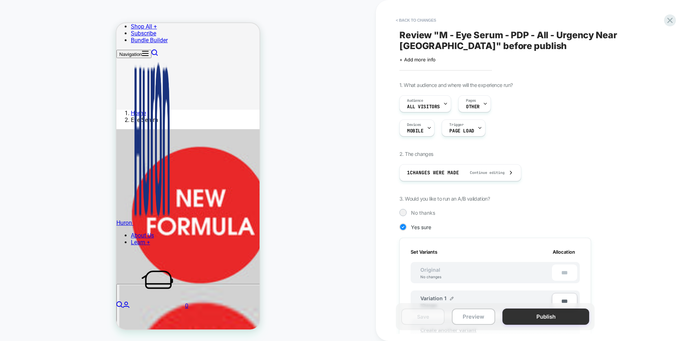
click at [548, 314] on button "Publish" at bounding box center [545, 317] width 87 height 16
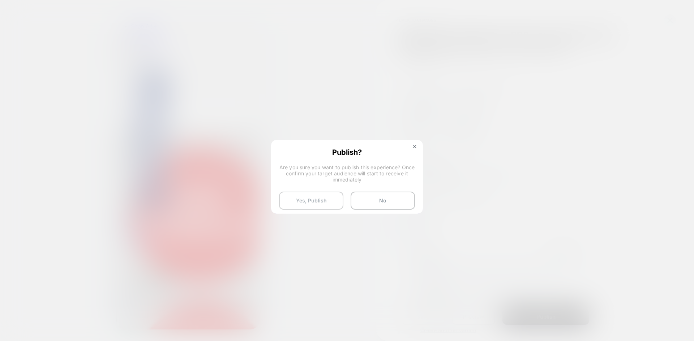
click at [318, 200] on button "Yes, Publish" at bounding box center [311, 201] width 64 height 18
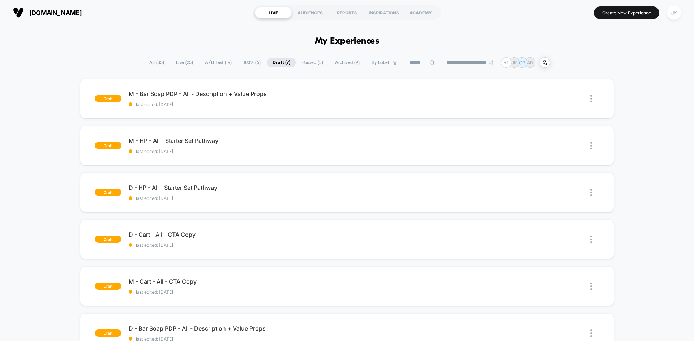
click at [310, 60] on span "Paused ( 3 )" at bounding box center [313, 63] width 32 height 10
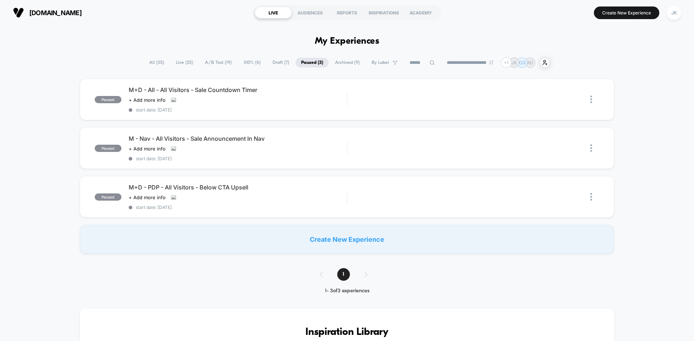
click at [341, 62] on span "Archived ( 9 )" at bounding box center [347, 63] width 35 height 10
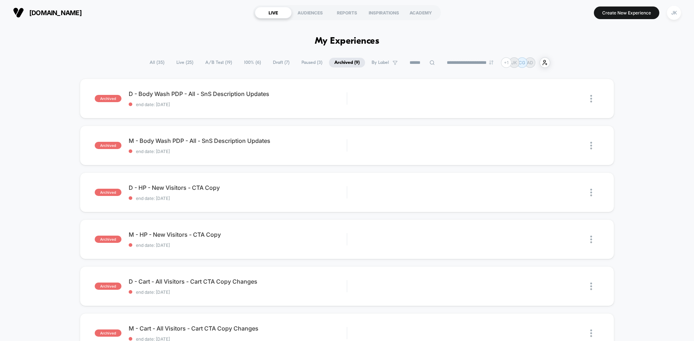
click at [215, 61] on span "A/B Test ( 19 )" at bounding box center [219, 63] width 38 height 10
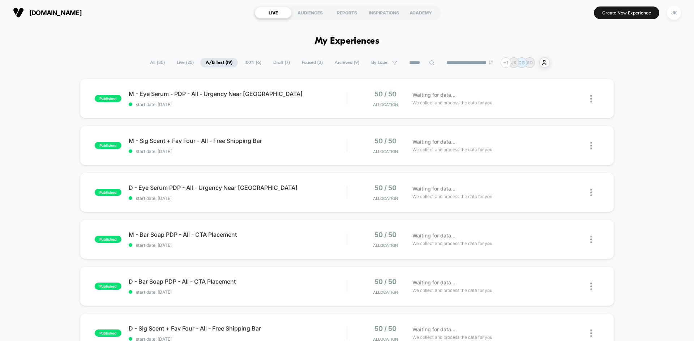
click at [242, 65] on span "100% ( 6 )" at bounding box center [253, 63] width 28 height 10
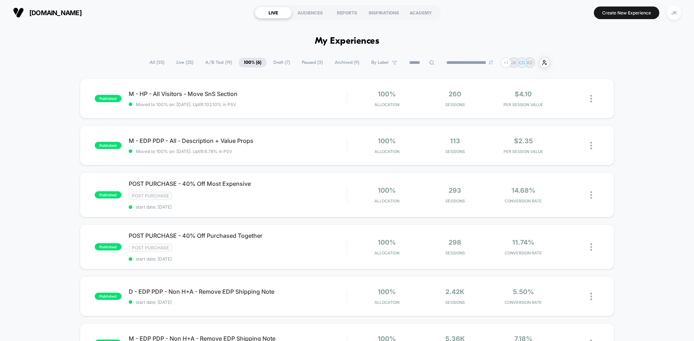
click at [211, 65] on span "A/B Test ( 19 )" at bounding box center [219, 63] width 38 height 10
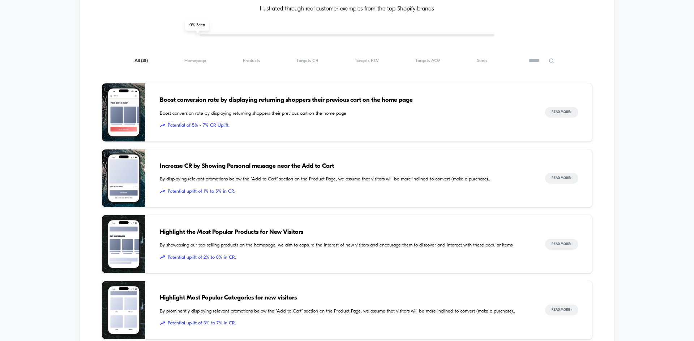
scroll to position [606, 0]
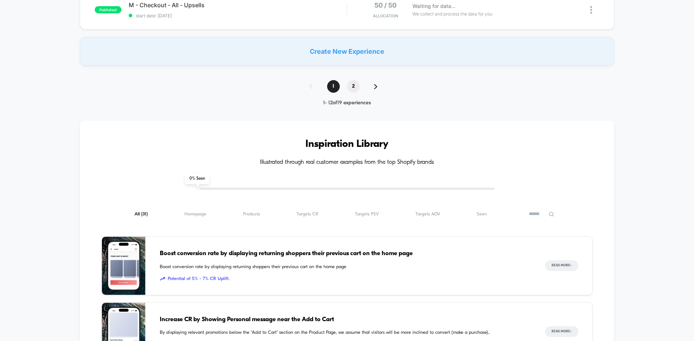
click at [353, 86] on span "2" at bounding box center [353, 86] width 13 height 13
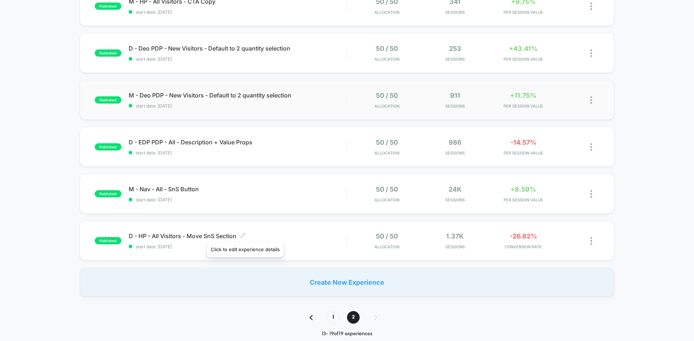
scroll to position [140, 0]
click at [206, 236] on span "D - HP - All Visitors - Move SnS Section Click to edit experience details" at bounding box center [238, 235] width 218 height 7
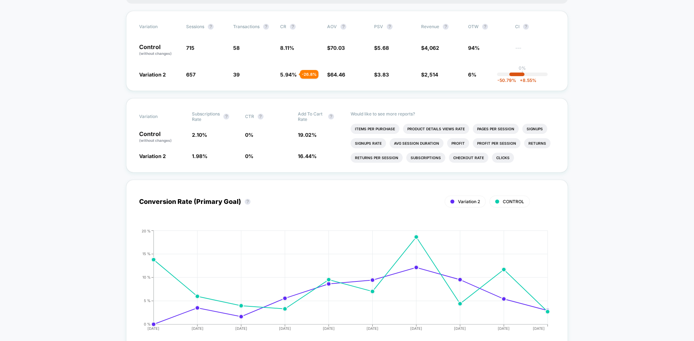
scroll to position [22, 0]
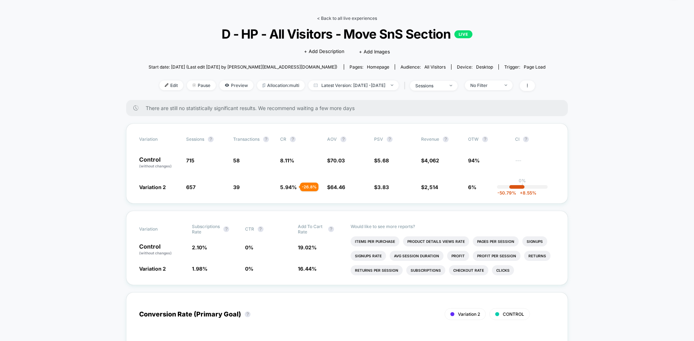
click at [348, 18] on link "< Back to all live experiences" at bounding box center [347, 18] width 60 height 5
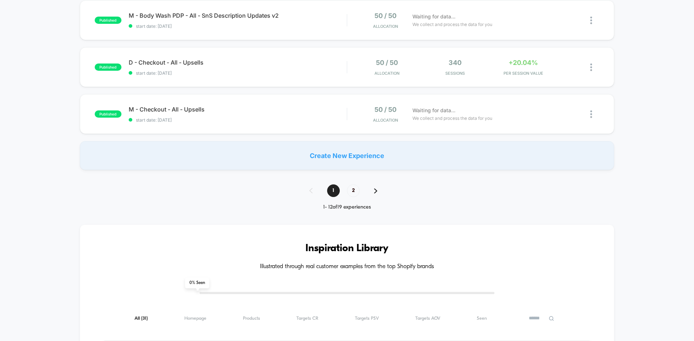
scroll to position [596, 0]
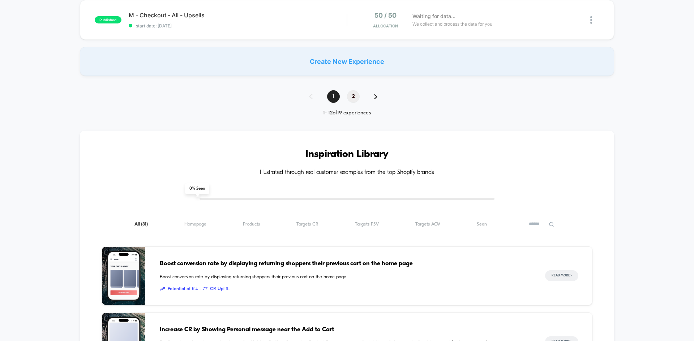
click at [352, 94] on span "2" at bounding box center [353, 96] width 13 height 13
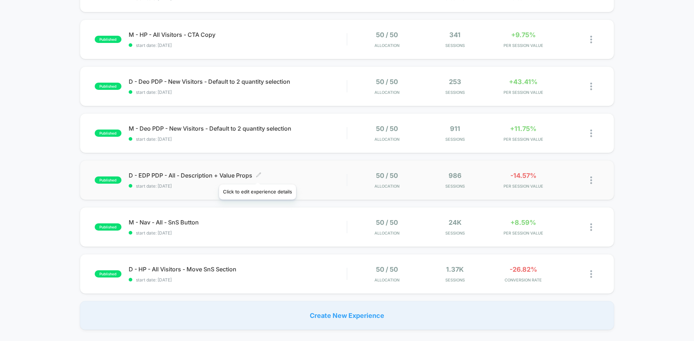
scroll to position [0, 0]
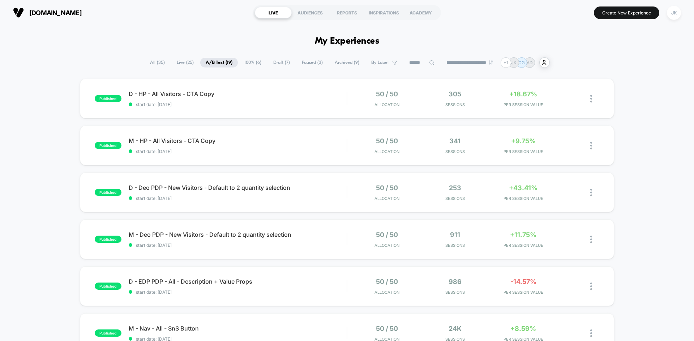
click at [246, 60] on span "100% ( 6 )" at bounding box center [253, 63] width 28 height 10
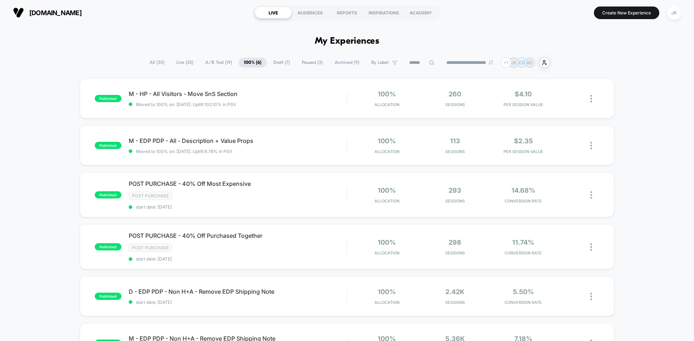
click at [224, 64] on span "A/B Test ( 19 )" at bounding box center [219, 63] width 38 height 10
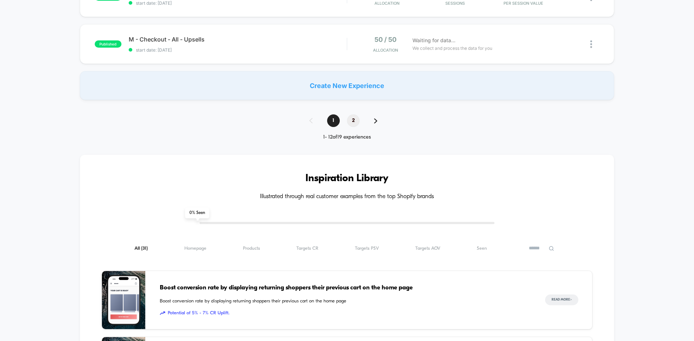
scroll to position [571, 0]
click at [356, 124] on span "2" at bounding box center [353, 121] width 13 height 13
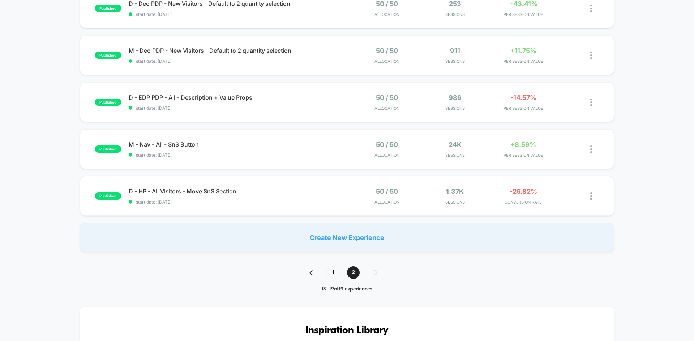
scroll to position [174, 0]
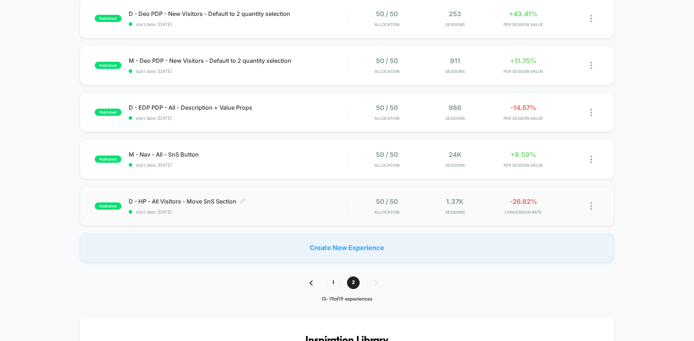
click at [175, 199] on span "D - HP - All Visitors - Move SnS Section Click to edit experience details" at bounding box center [238, 201] width 218 height 7
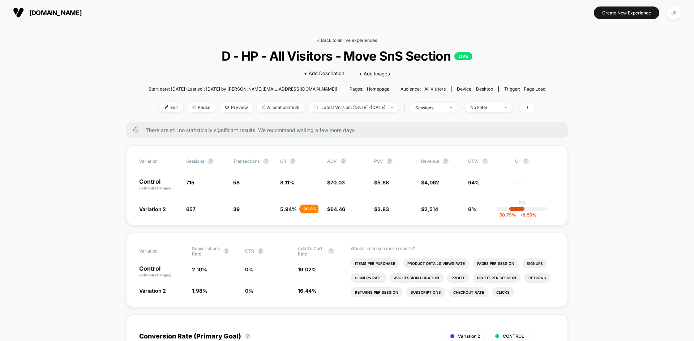
click at [348, 40] on link "< Back to all live experiences" at bounding box center [347, 40] width 60 height 5
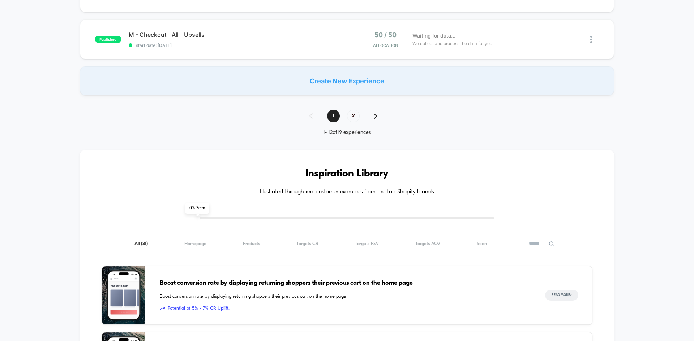
scroll to position [582, 0]
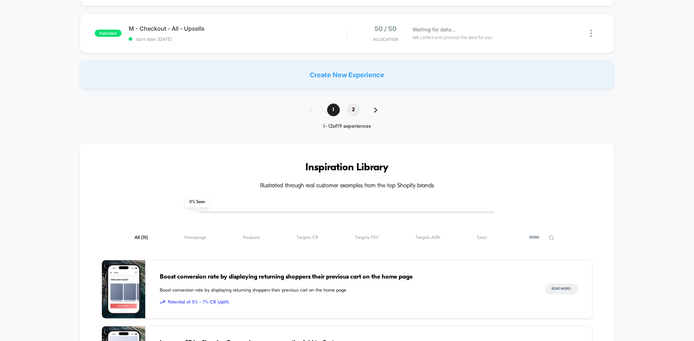
click at [352, 111] on span "2" at bounding box center [353, 110] width 13 height 13
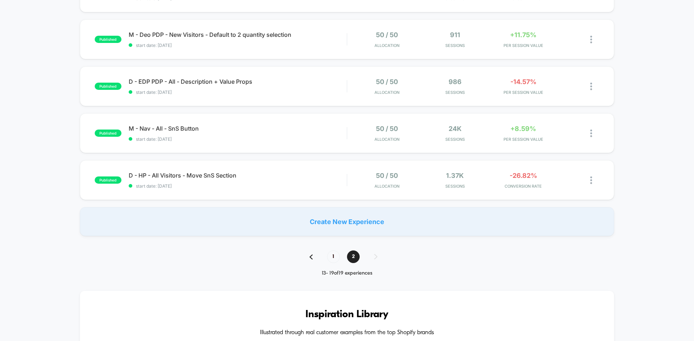
scroll to position [205, 0]
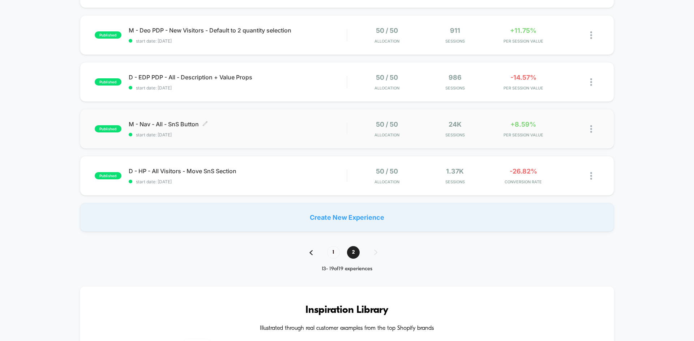
click at [179, 123] on span "M - Nav - All - SnS Button Click to edit experience details" at bounding box center [238, 124] width 218 height 7
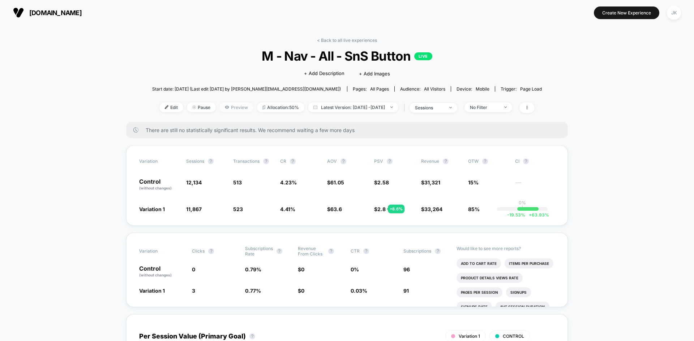
click at [227, 108] on icon at bounding box center [227, 107] width 1 height 1
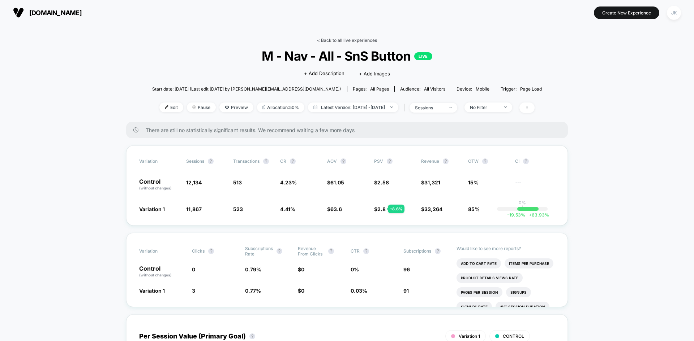
click at [363, 43] on link "< Back to all live experiences" at bounding box center [347, 40] width 60 height 5
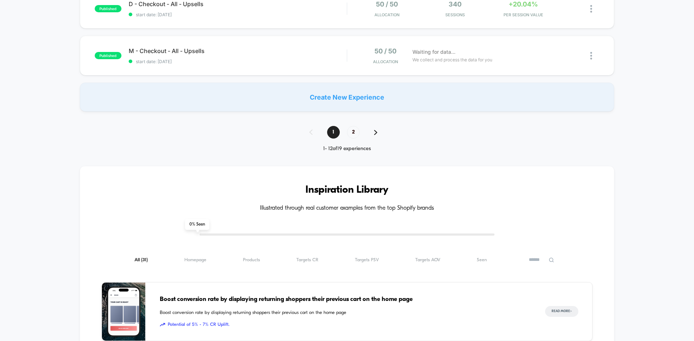
scroll to position [559, 0]
click at [353, 132] on span "2" at bounding box center [353, 132] width 13 height 13
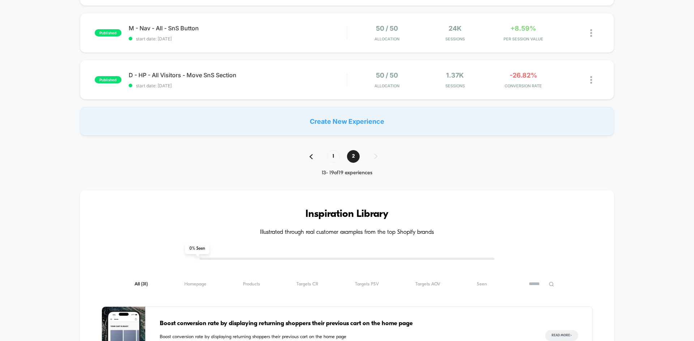
scroll to position [301, 0]
click at [339, 158] on span "1" at bounding box center [333, 156] width 13 height 13
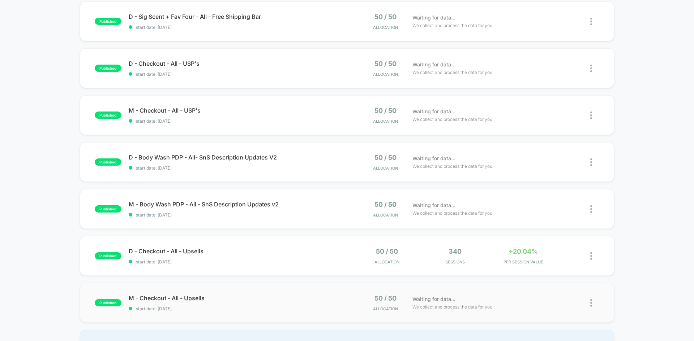
scroll to position [371, 0]
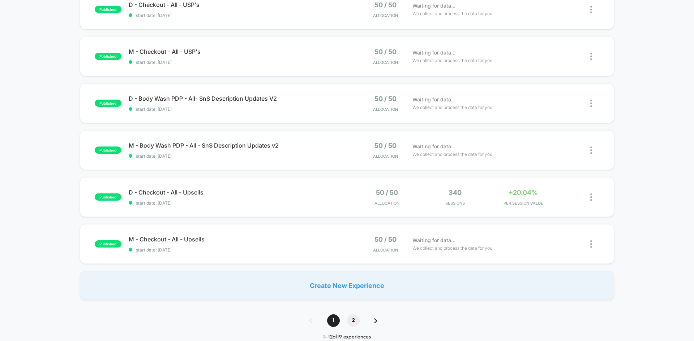
click at [352, 318] on span "2" at bounding box center [353, 321] width 13 height 13
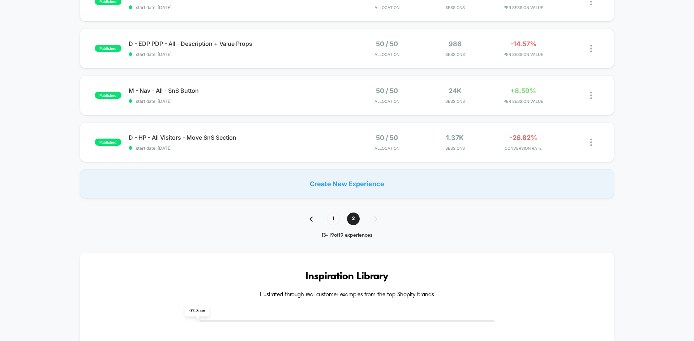
scroll to position [271, 0]
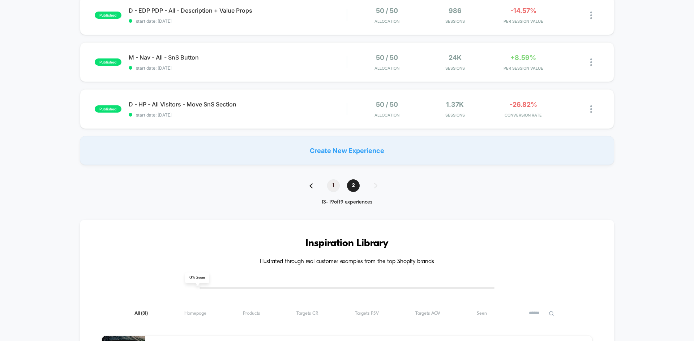
click at [334, 184] on span "1" at bounding box center [333, 186] width 13 height 13
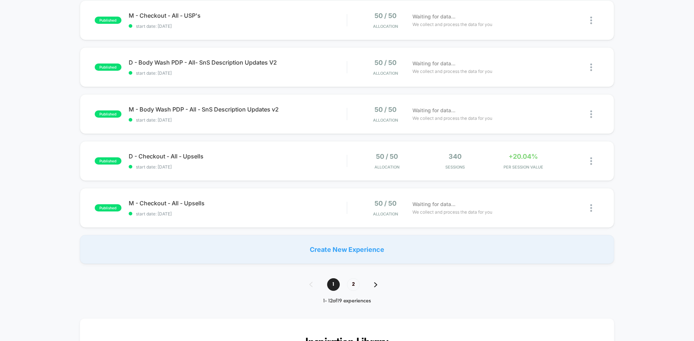
scroll to position [407, 0]
click at [351, 285] on span "2" at bounding box center [353, 285] width 13 height 13
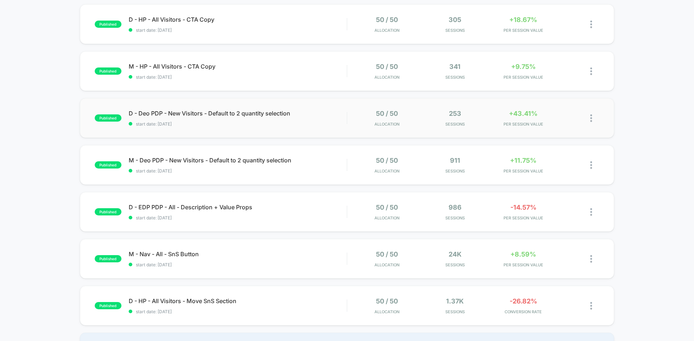
scroll to position [65, 0]
